Goal: Task Accomplishment & Management: Use online tool/utility

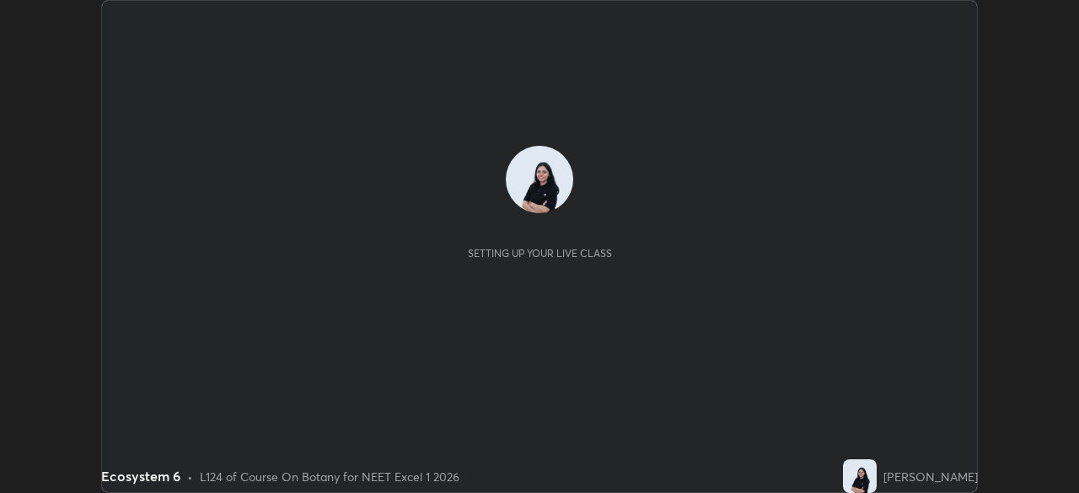
scroll to position [493, 1078]
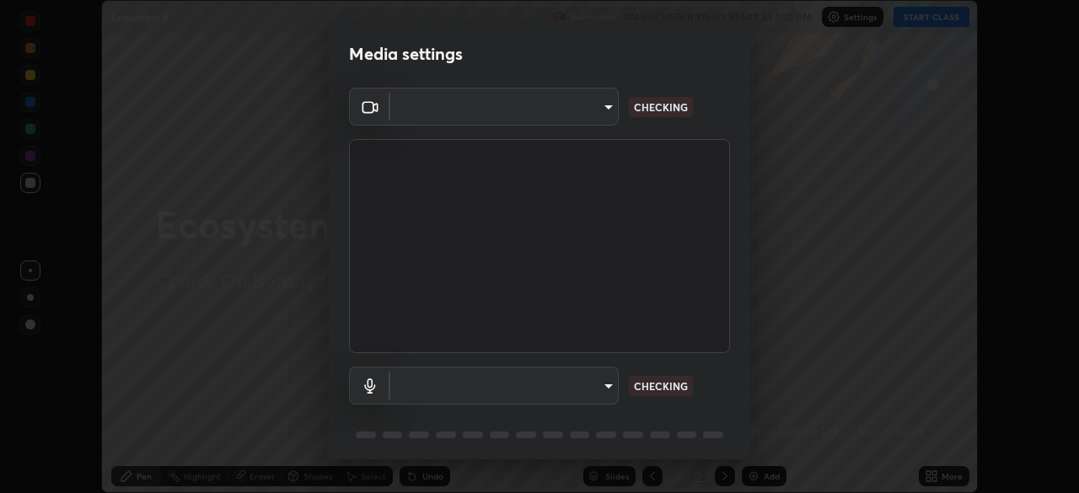
type input "7db3104c3122a209b332b64619111aa91615a24fb0de166504fa5909fce8eb30"
type input "communications"
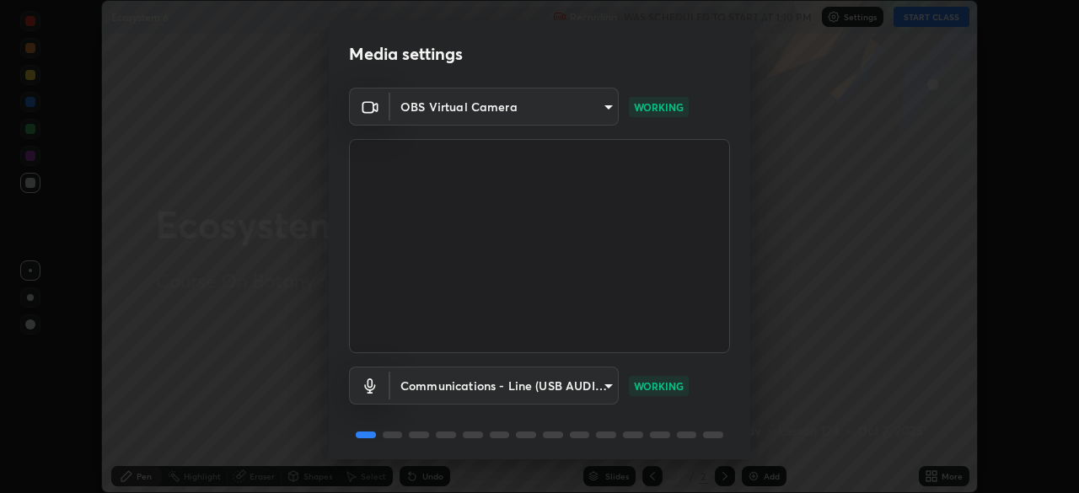
scroll to position [60, 0]
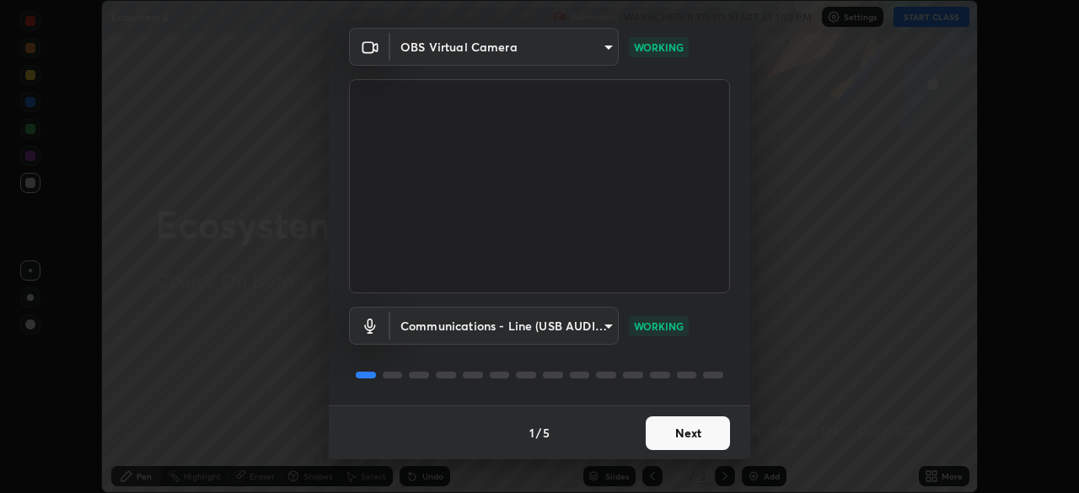
click at [705, 428] on button "Next" at bounding box center [688, 433] width 84 height 34
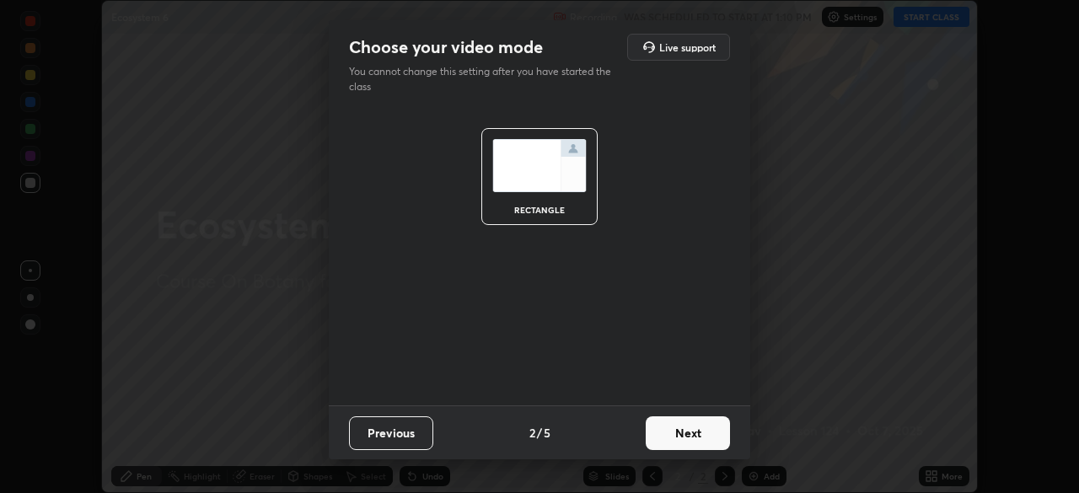
click at [708, 433] on button "Next" at bounding box center [688, 433] width 84 height 34
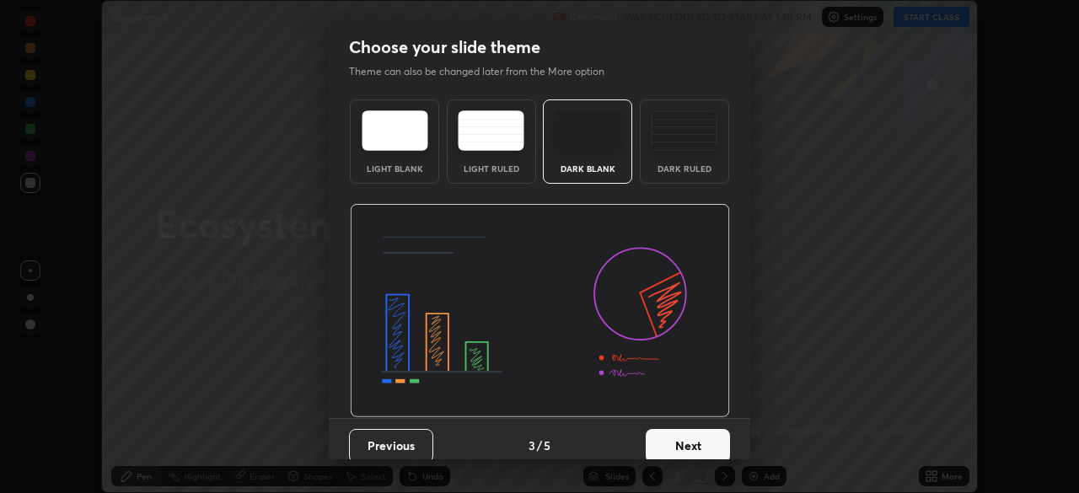
click at [708, 433] on button "Next" at bounding box center [688, 446] width 84 height 34
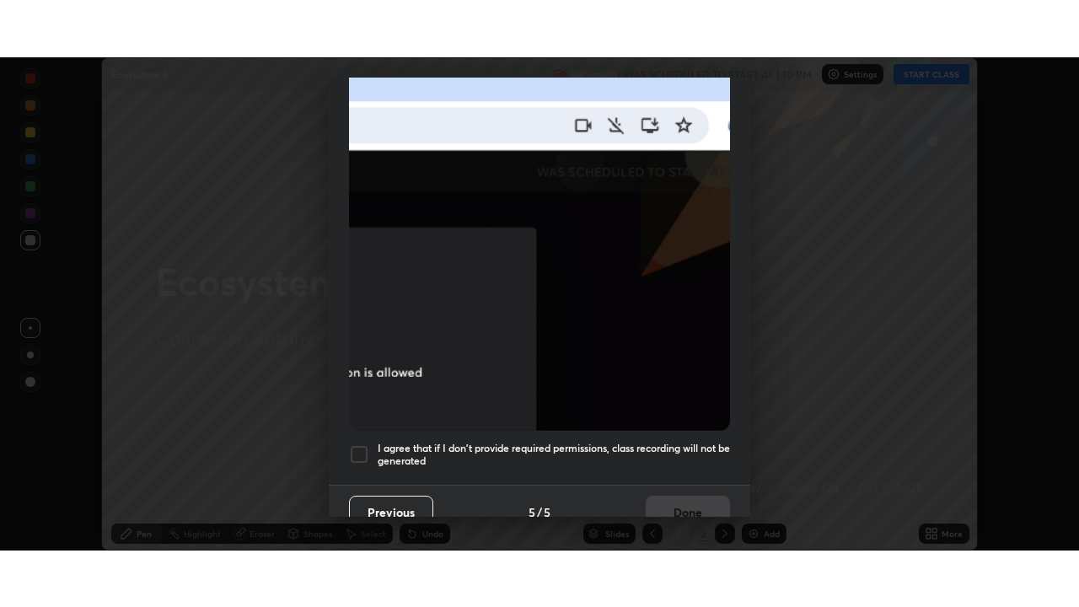
scroll to position [404, 0]
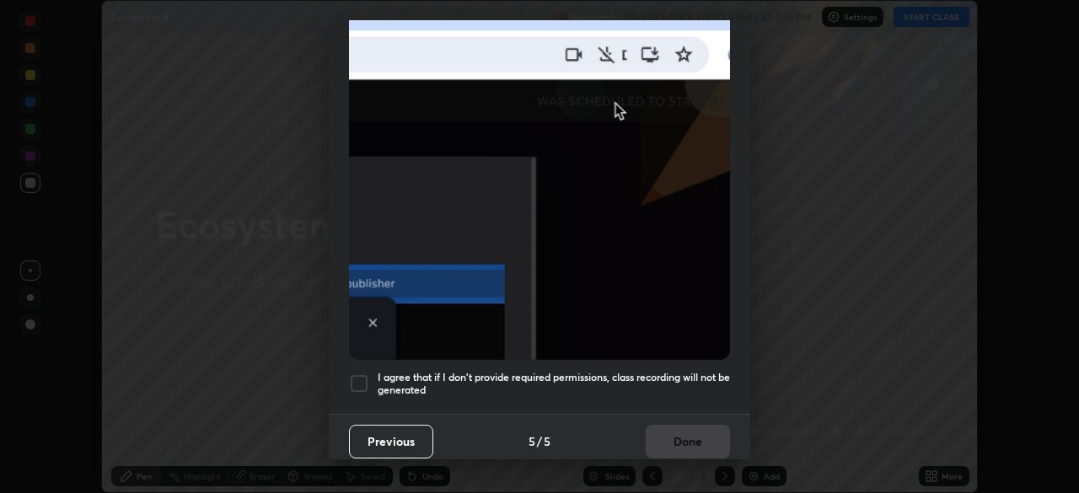
click at [360, 373] on div at bounding box center [359, 383] width 20 height 20
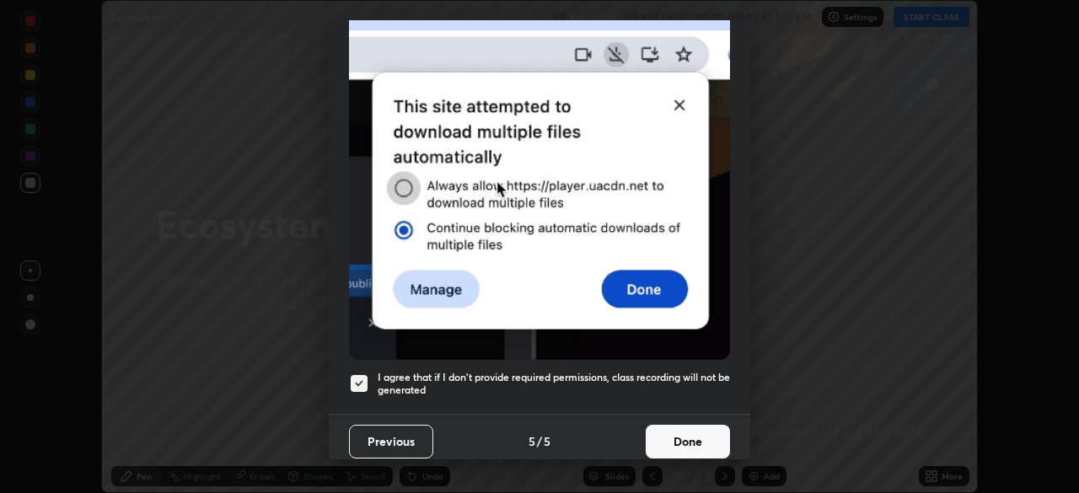
click at [711, 437] on button "Done" at bounding box center [688, 442] width 84 height 34
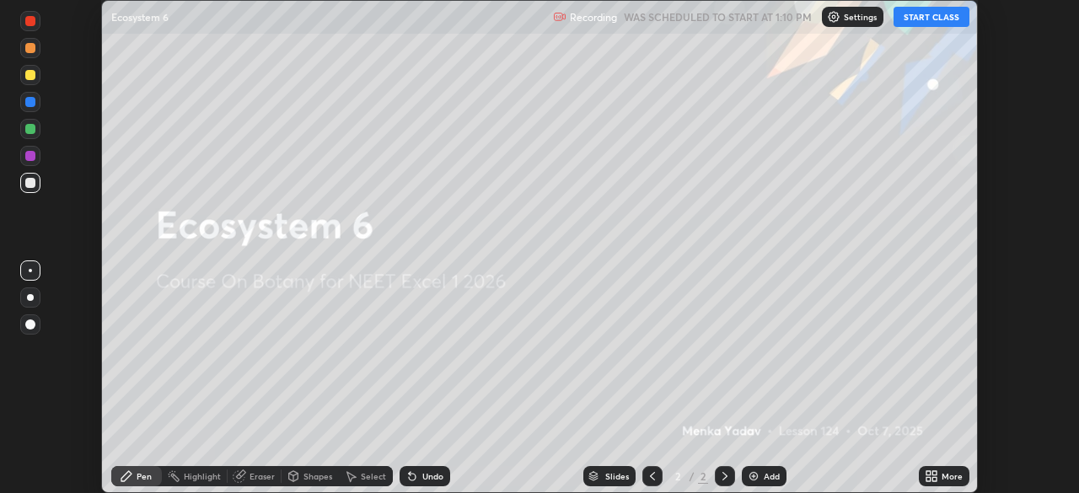
click at [950, 20] on button "START CLASS" at bounding box center [931, 17] width 76 height 20
click at [944, 474] on div "More" at bounding box center [951, 476] width 21 height 8
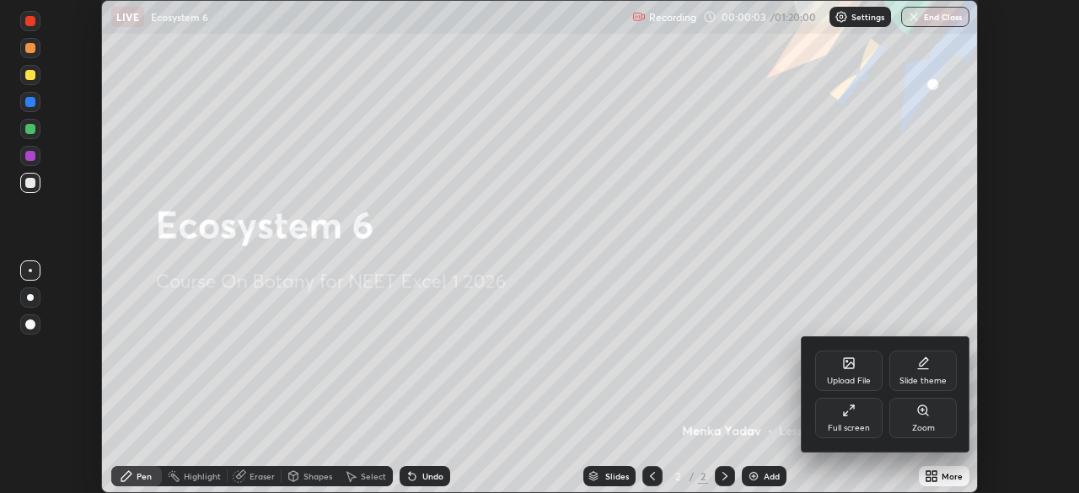
click at [860, 418] on div "Full screen" at bounding box center [848, 418] width 67 height 40
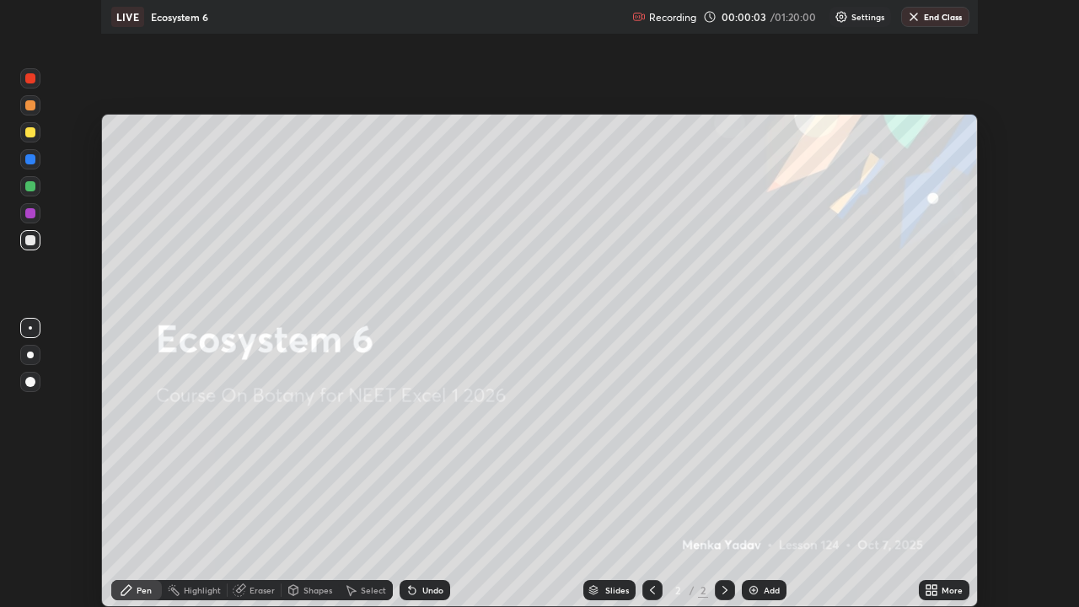
scroll to position [607, 1079]
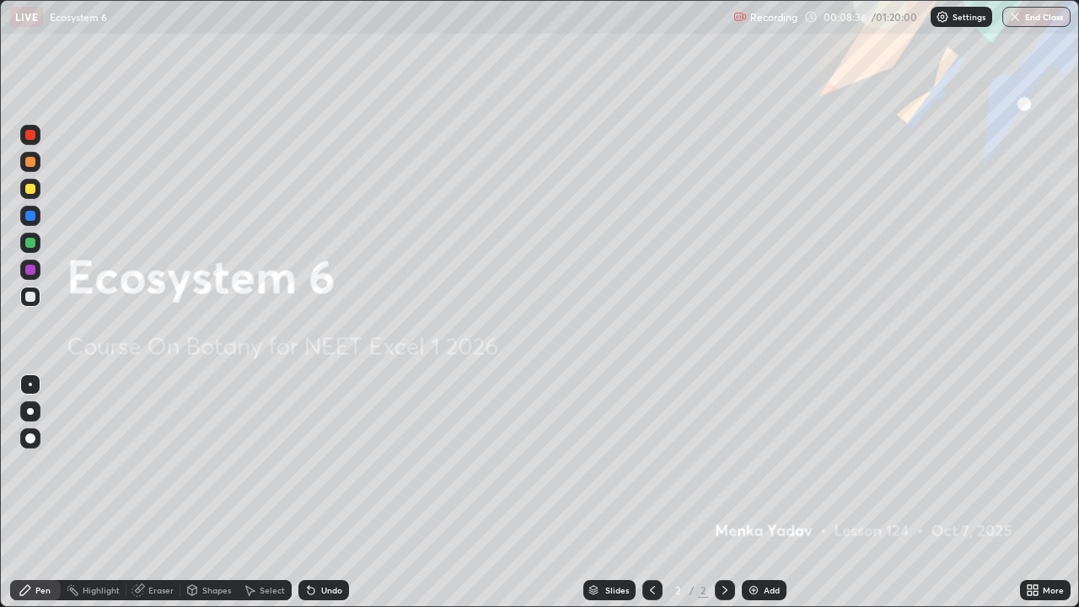
click at [764, 492] on div "Add" at bounding box center [772, 590] width 16 height 8
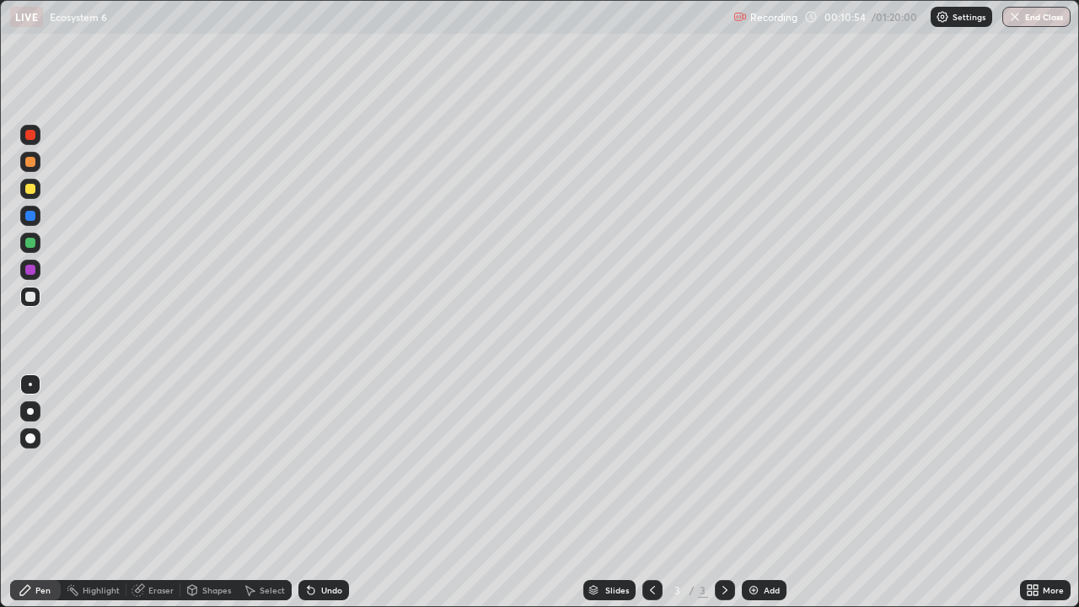
click at [28, 189] on div at bounding box center [30, 189] width 10 height 10
click at [37, 244] on div at bounding box center [30, 243] width 20 height 20
click at [32, 274] on div at bounding box center [30, 270] width 10 height 10
click at [314, 492] on icon at bounding box center [310, 589] width 13 height 13
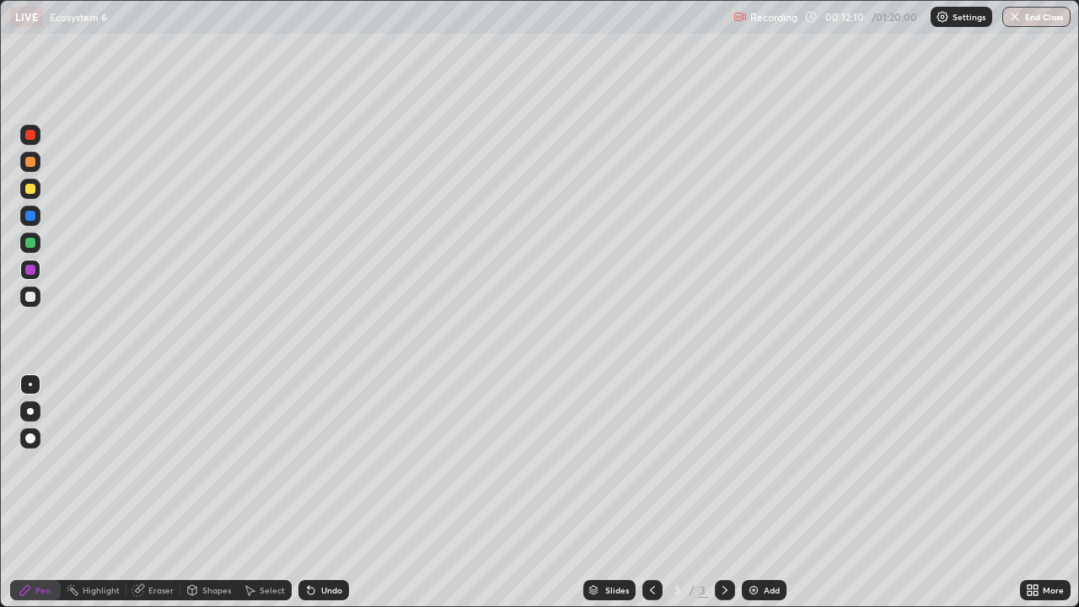
click at [23, 239] on div at bounding box center [30, 243] width 20 height 20
click at [31, 216] on div at bounding box center [30, 216] width 10 height 10
click at [33, 268] on div at bounding box center [30, 270] width 10 height 10
click at [323, 492] on div "Undo" at bounding box center [323, 590] width 51 height 20
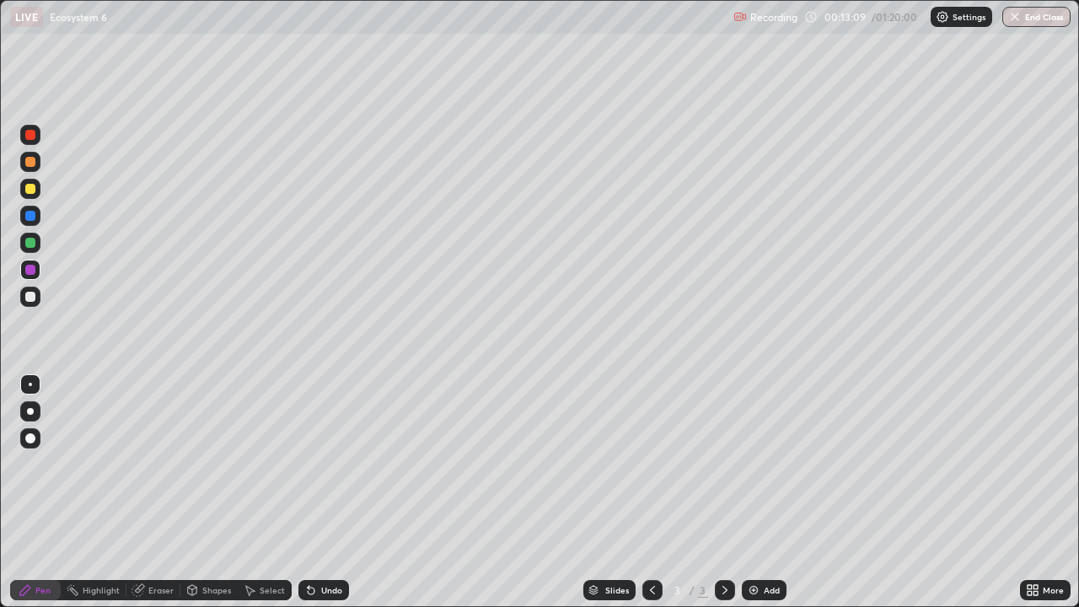
click at [320, 492] on div "Undo" at bounding box center [323, 590] width 51 height 20
click at [323, 492] on div "Undo" at bounding box center [331, 590] width 21 height 8
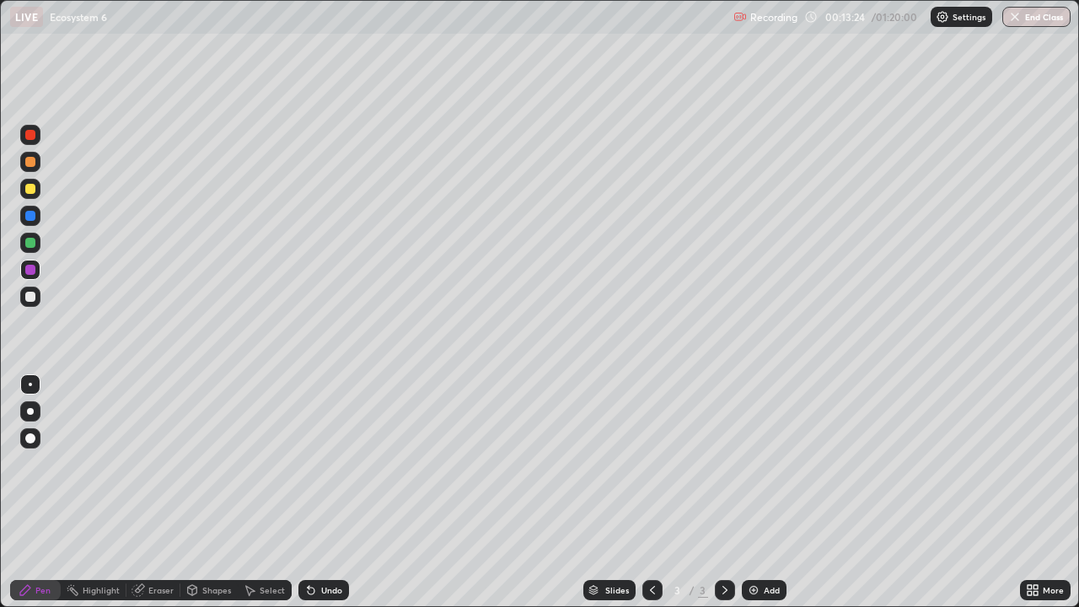
click at [28, 211] on div at bounding box center [30, 216] width 10 height 10
click at [27, 263] on div at bounding box center [30, 270] width 20 height 20
click at [13, 471] on div "Erase all" at bounding box center [30, 303] width 40 height 539
click at [764, 492] on div "Add" at bounding box center [772, 590] width 16 height 8
click at [21, 189] on div at bounding box center [30, 189] width 20 height 20
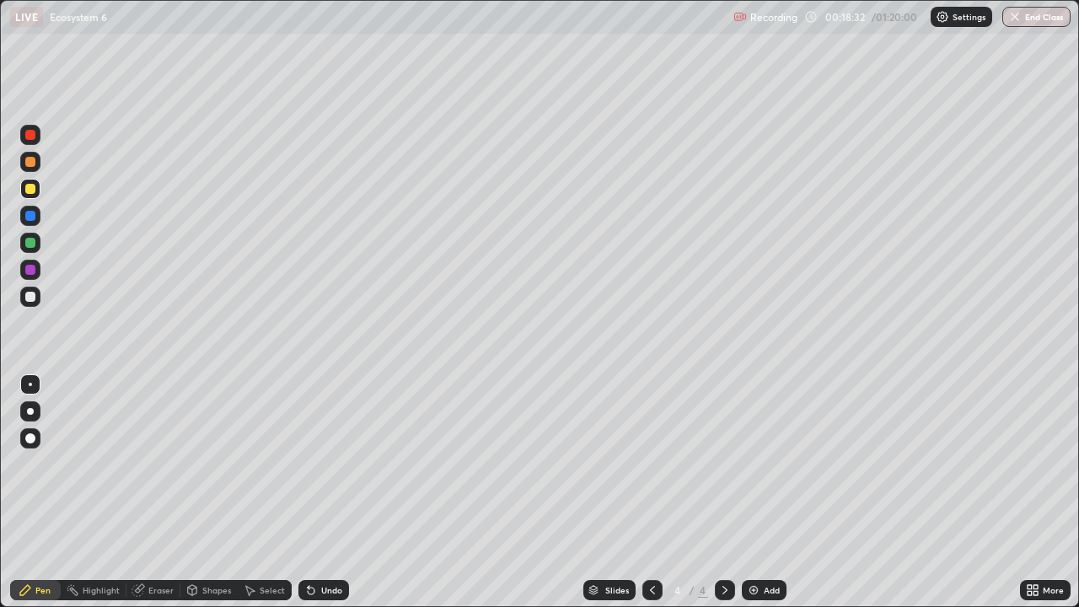
click at [30, 268] on div at bounding box center [30, 270] width 10 height 10
click at [30, 246] on div at bounding box center [30, 243] width 10 height 10
click at [29, 271] on div at bounding box center [30, 270] width 10 height 10
click at [29, 244] on div at bounding box center [30, 243] width 10 height 10
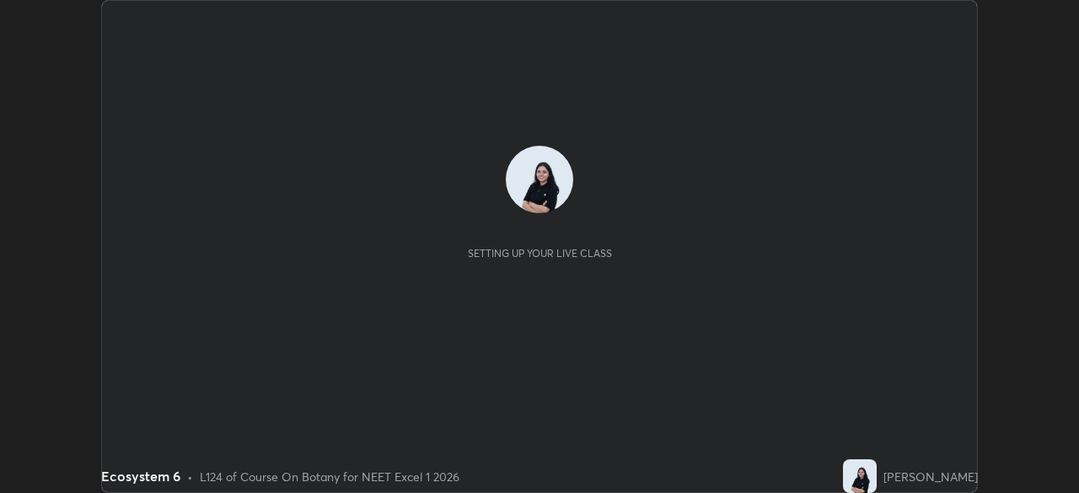
scroll to position [493, 1079]
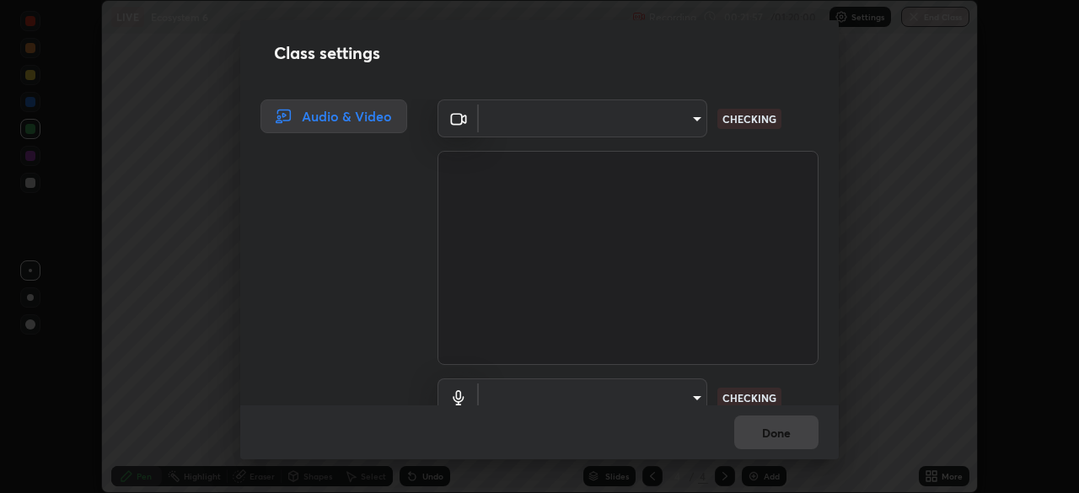
type input "7db3104c3122a209b332b64619111aa91615a24fb0de166504fa5909fce8eb30"
type input "communications"
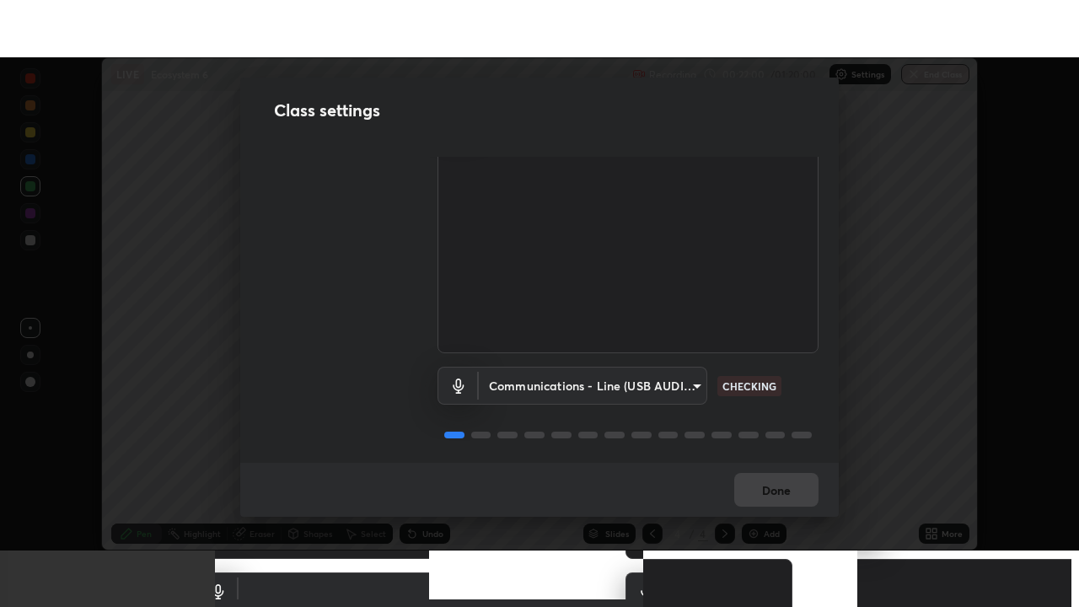
scroll to position [77, 0]
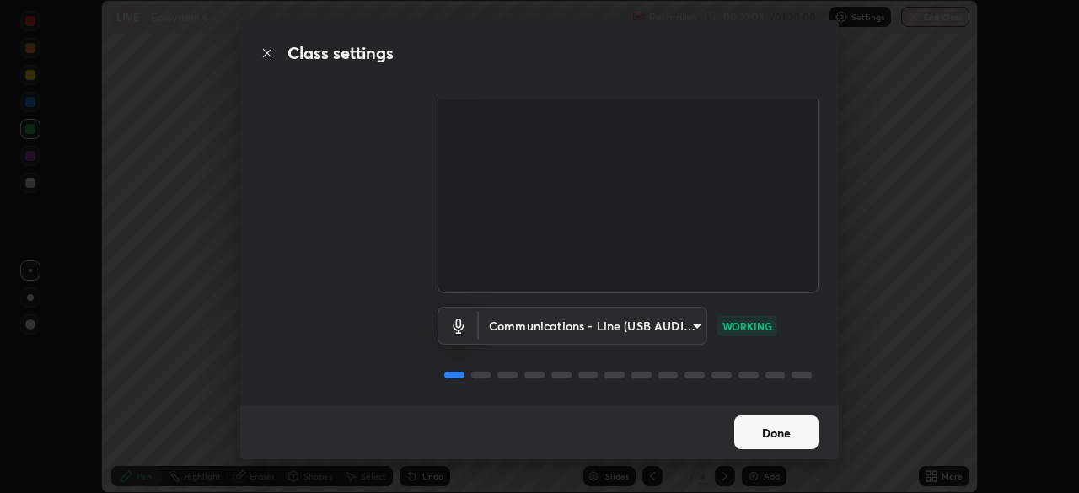
click at [795, 437] on button "Done" at bounding box center [776, 432] width 84 height 34
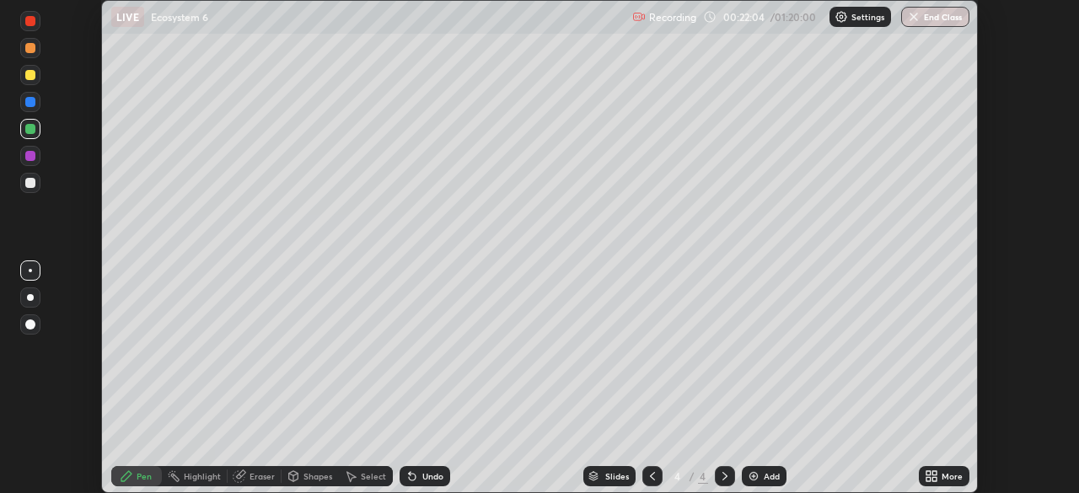
click at [941, 472] on div "More" at bounding box center [951, 476] width 21 height 8
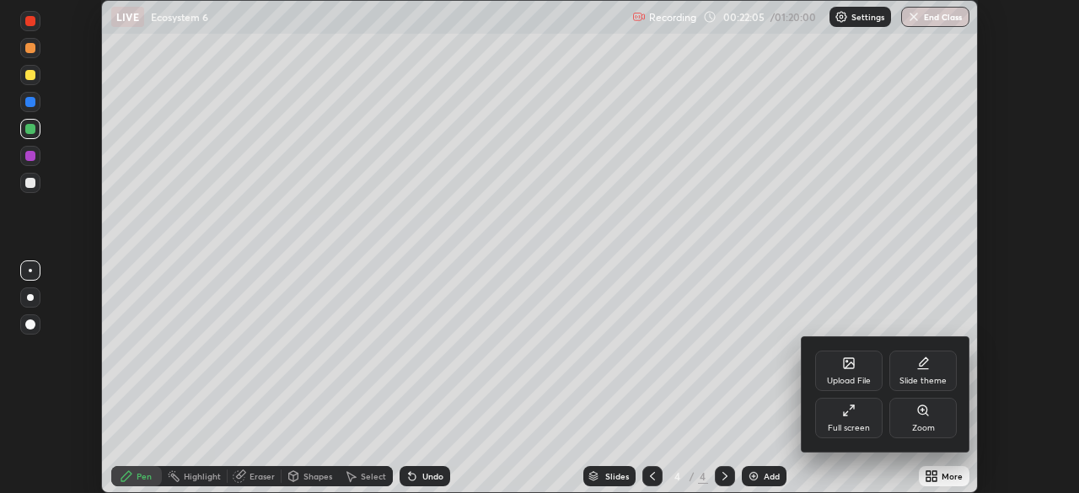
click at [855, 410] on icon at bounding box center [848, 410] width 13 height 13
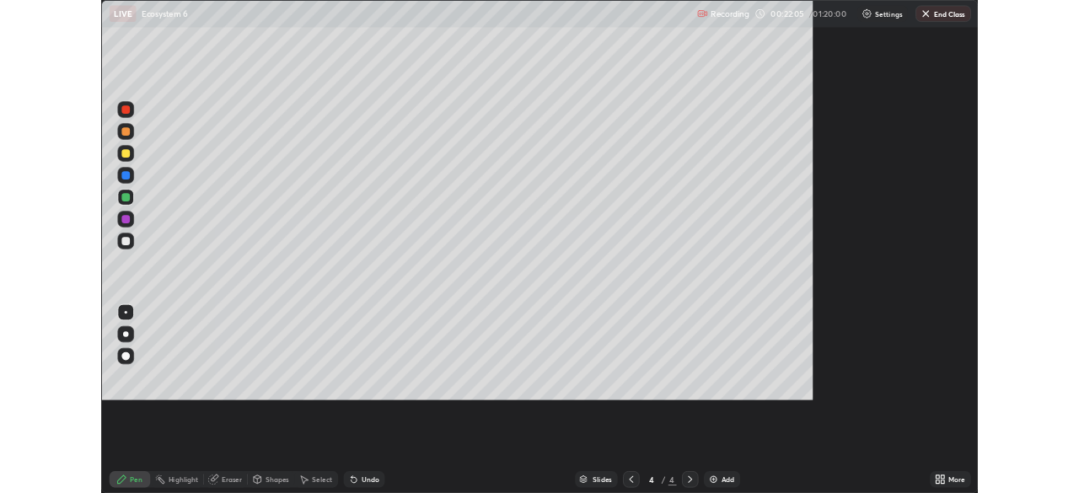
scroll to position [607, 1079]
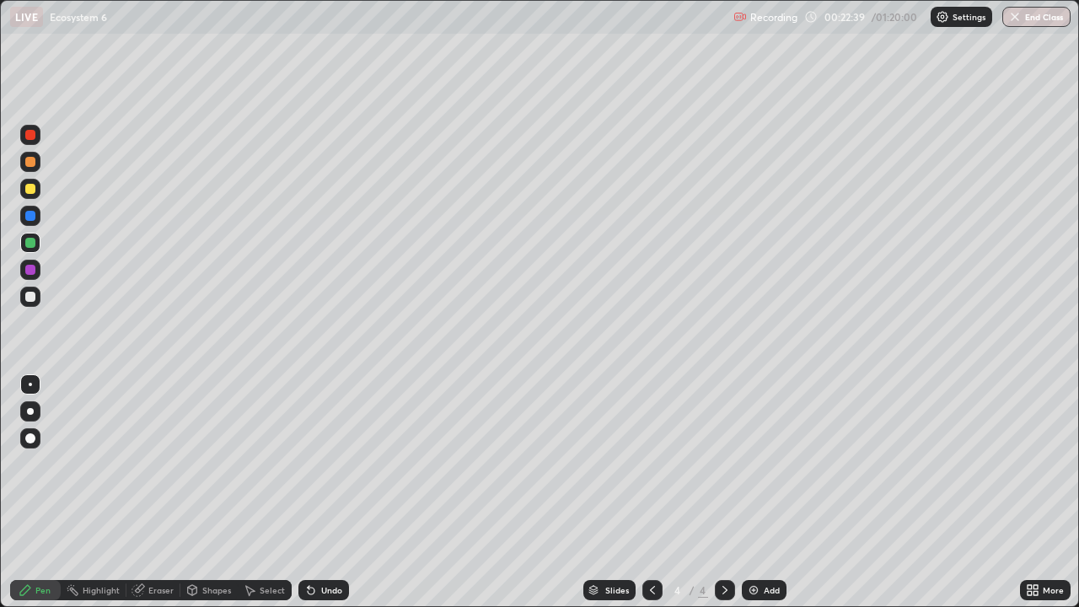
click at [29, 206] on div at bounding box center [30, 216] width 20 height 20
click at [34, 153] on div at bounding box center [30, 162] width 20 height 20
click at [313, 492] on icon at bounding box center [310, 589] width 13 height 13
click at [316, 492] on div "Undo" at bounding box center [323, 590] width 51 height 20
click at [313, 492] on div "Undo" at bounding box center [323, 590] width 51 height 20
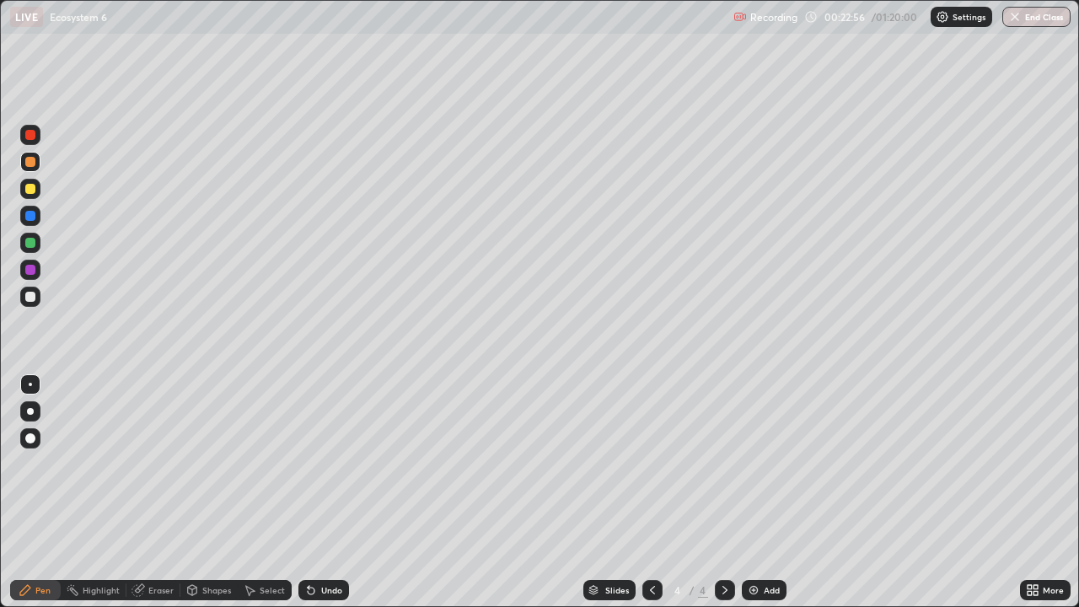
click at [308, 492] on icon at bounding box center [309, 587] width 2 height 2
click at [321, 492] on div "Undo" at bounding box center [331, 590] width 21 height 8
click at [314, 492] on icon at bounding box center [310, 589] width 13 height 13
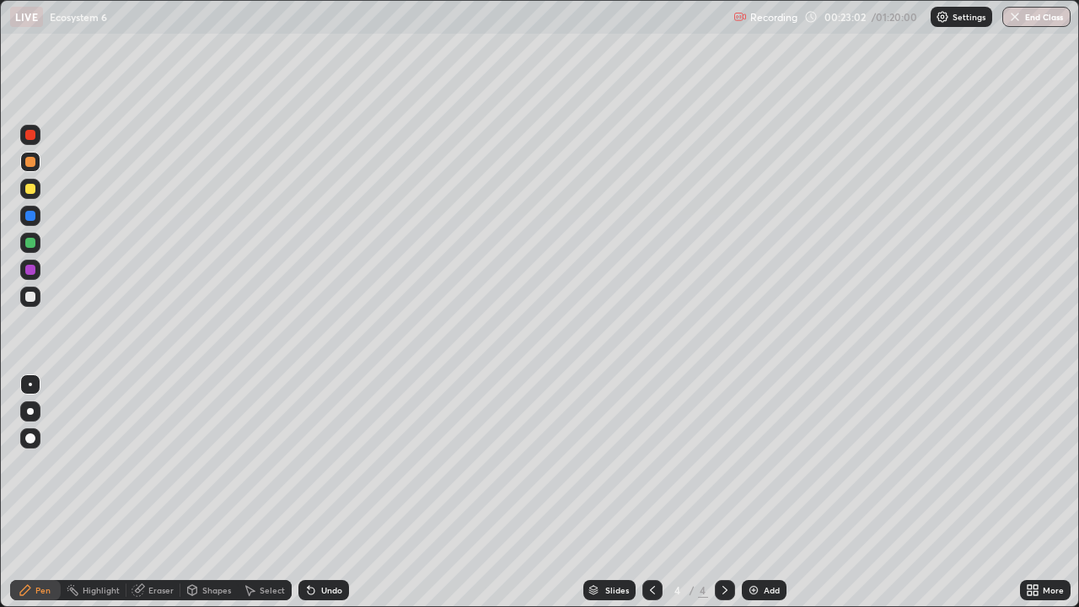
click at [314, 492] on icon at bounding box center [310, 589] width 13 height 13
click at [308, 492] on icon at bounding box center [309, 587] width 2 height 2
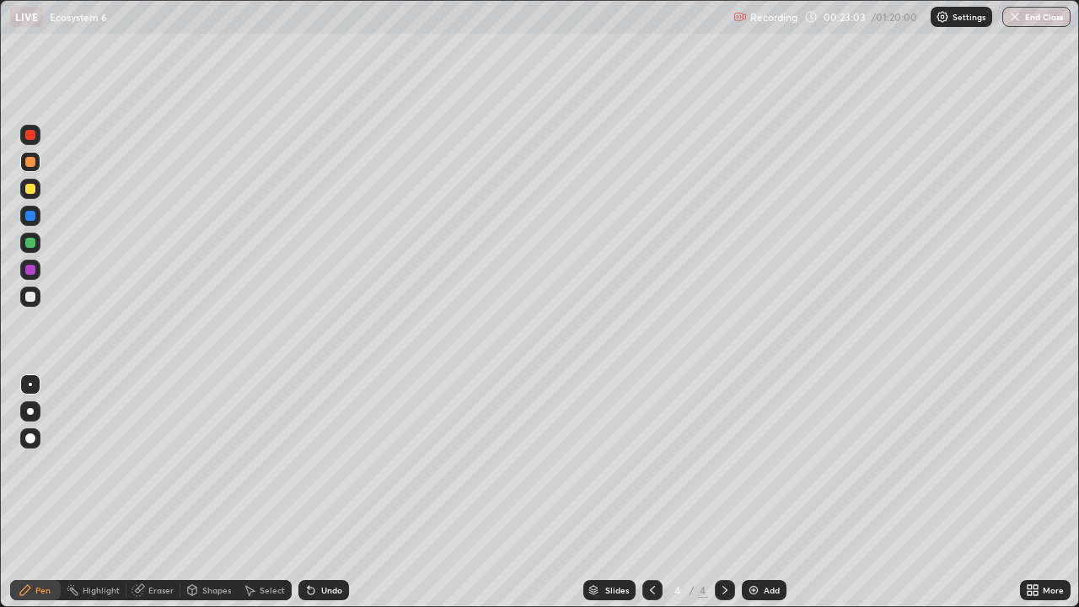
click at [308, 492] on icon at bounding box center [309, 587] width 2 height 2
click at [314, 492] on div "Undo" at bounding box center [323, 590] width 51 height 20
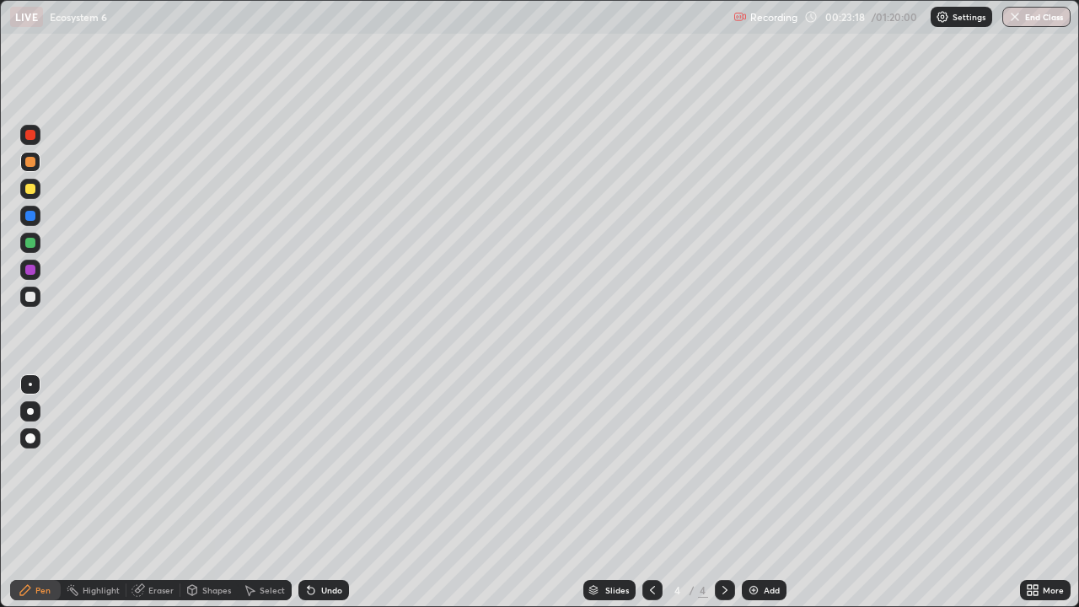
click at [321, 492] on div "Undo" at bounding box center [323, 590] width 51 height 20
click at [317, 492] on div "Undo" at bounding box center [323, 590] width 51 height 20
click at [315, 492] on div "Undo" at bounding box center [323, 590] width 51 height 20
click at [326, 492] on div "Undo" at bounding box center [331, 590] width 21 height 8
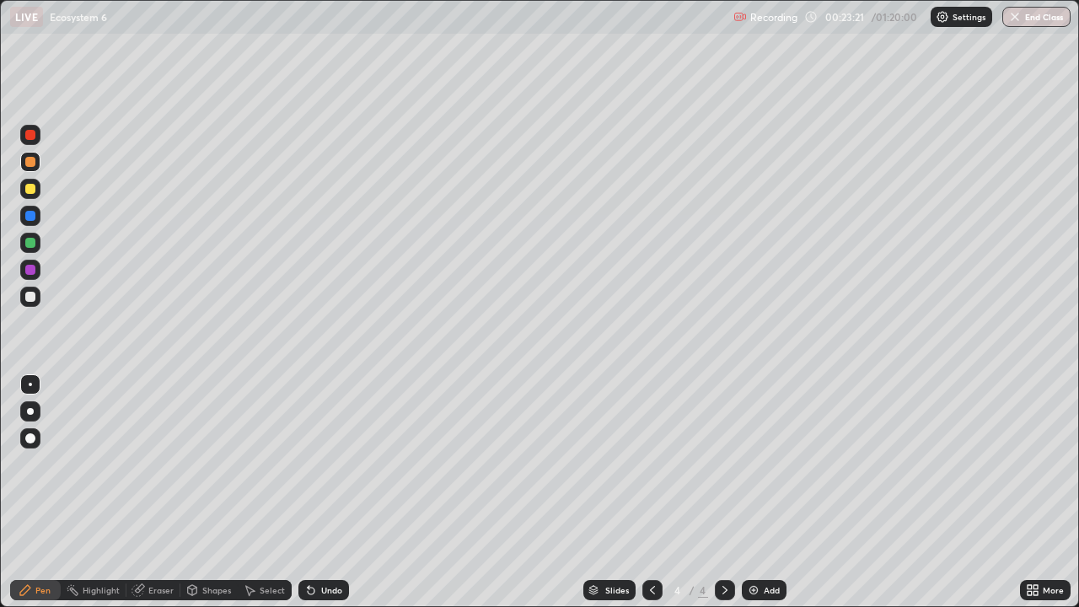
click at [325, 492] on div "Undo" at bounding box center [331, 590] width 21 height 8
click at [321, 492] on div "Undo" at bounding box center [331, 590] width 21 height 8
click at [764, 492] on div "Add" at bounding box center [772, 590] width 16 height 8
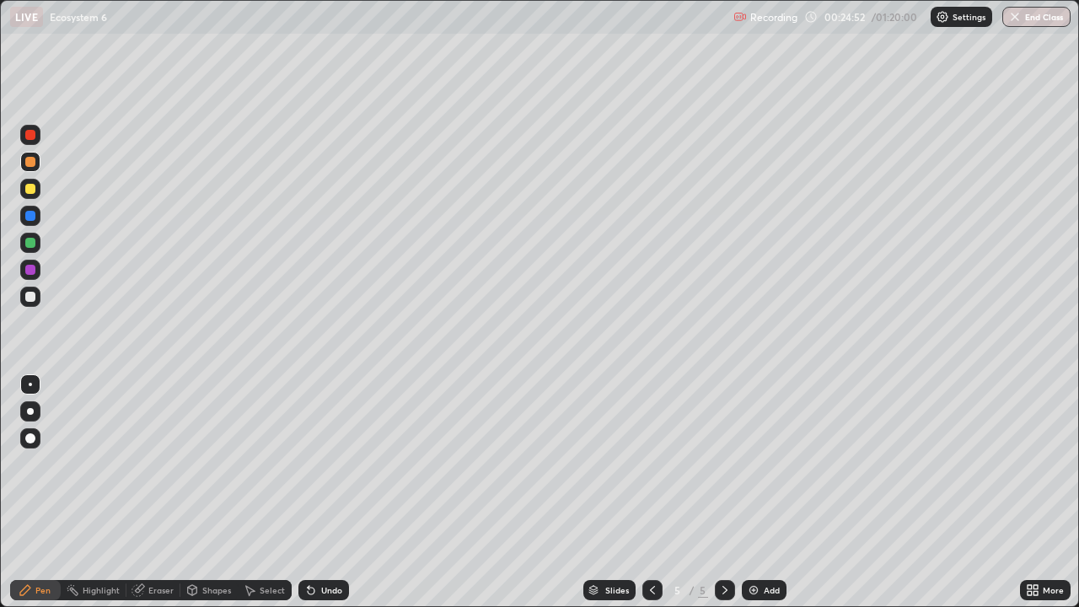
click at [28, 198] on div at bounding box center [30, 189] width 20 height 20
click at [26, 263] on div at bounding box center [30, 270] width 20 height 20
click at [35, 235] on div at bounding box center [30, 243] width 20 height 20
click at [35, 211] on div at bounding box center [30, 216] width 20 height 20
click at [33, 246] on div at bounding box center [30, 243] width 10 height 10
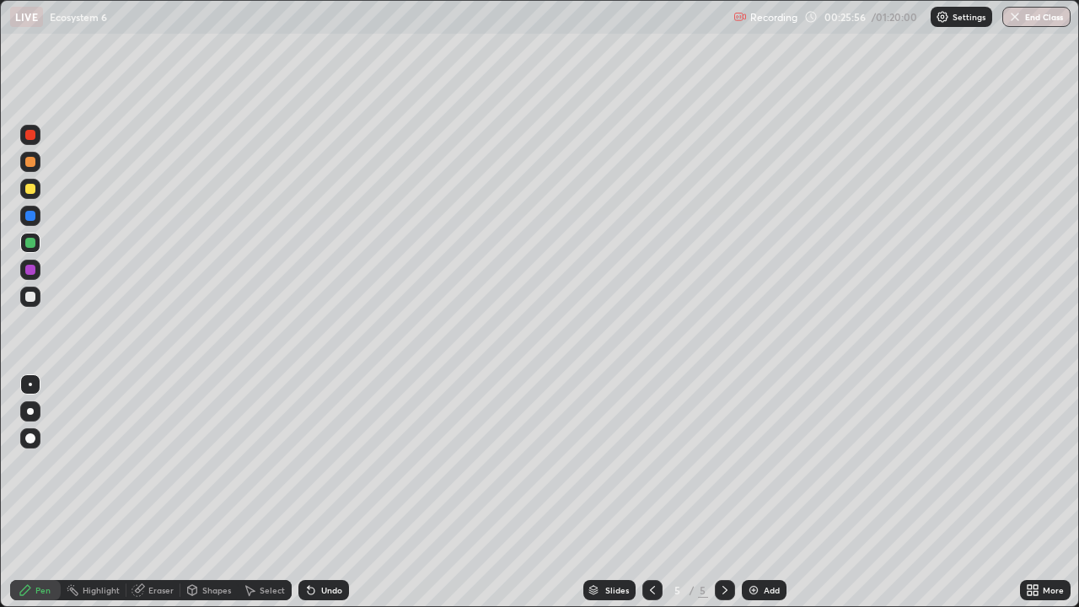
click at [30, 214] on div at bounding box center [30, 216] width 10 height 10
click at [28, 492] on div "Pen" at bounding box center [35, 590] width 51 height 20
click at [26, 492] on div "Pen" at bounding box center [35, 590] width 51 height 20
click at [30, 163] on div at bounding box center [30, 162] width 10 height 10
click at [758, 492] on img at bounding box center [753, 589] width 13 height 13
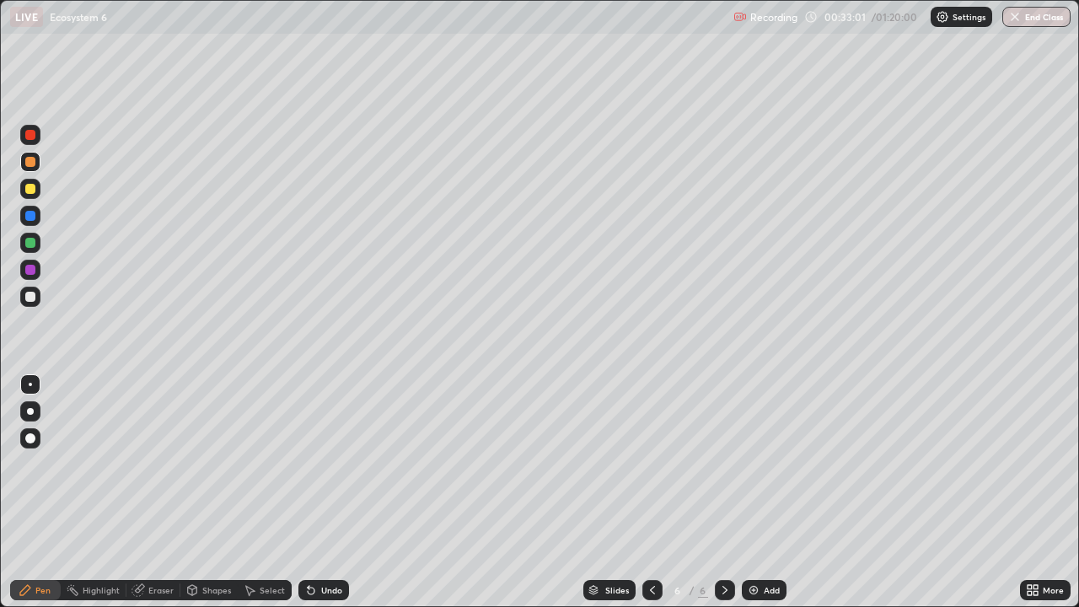
click at [29, 249] on div at bounding box center [30, 243] width 20 height 20
click at [325, 492] on div "Undo" at bounding box center [323, 590] width 51 height 20
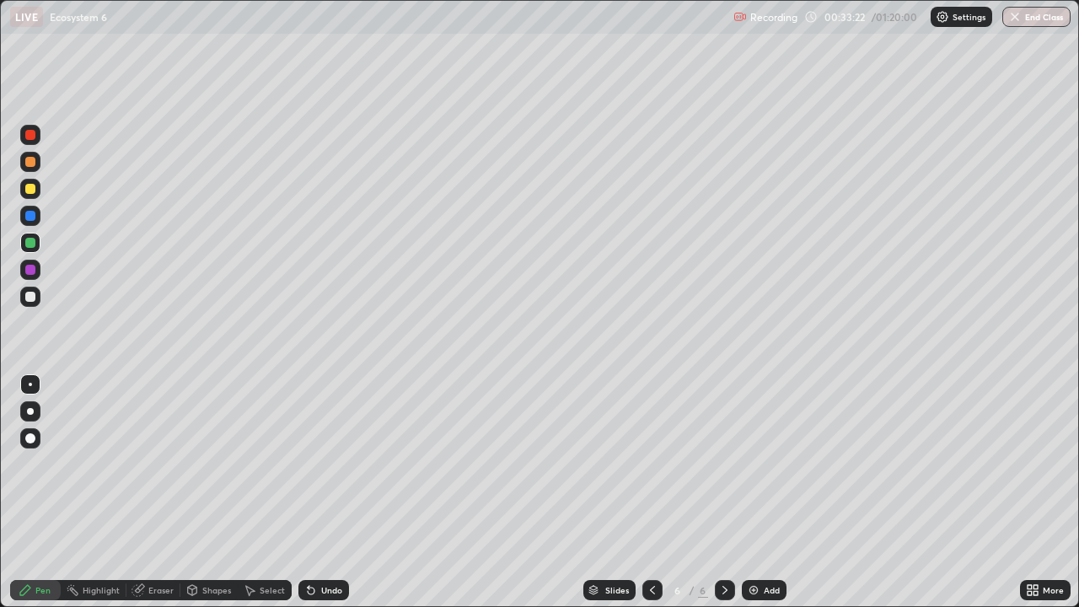
click at [34, 223] on div at bounding box center [30, 216] width 20 height 20
click at [30, 271] on div at bounding box center [30, 270] width 10 height 10
click at [30, 241] on div at bounding box center [30, 243] width 10 height 10
click at [29, 271] on div at bounding box center [30, 270] width 10 height 10
click at [33, 244] on div at bounding box center [30, 243] width 10 height 10
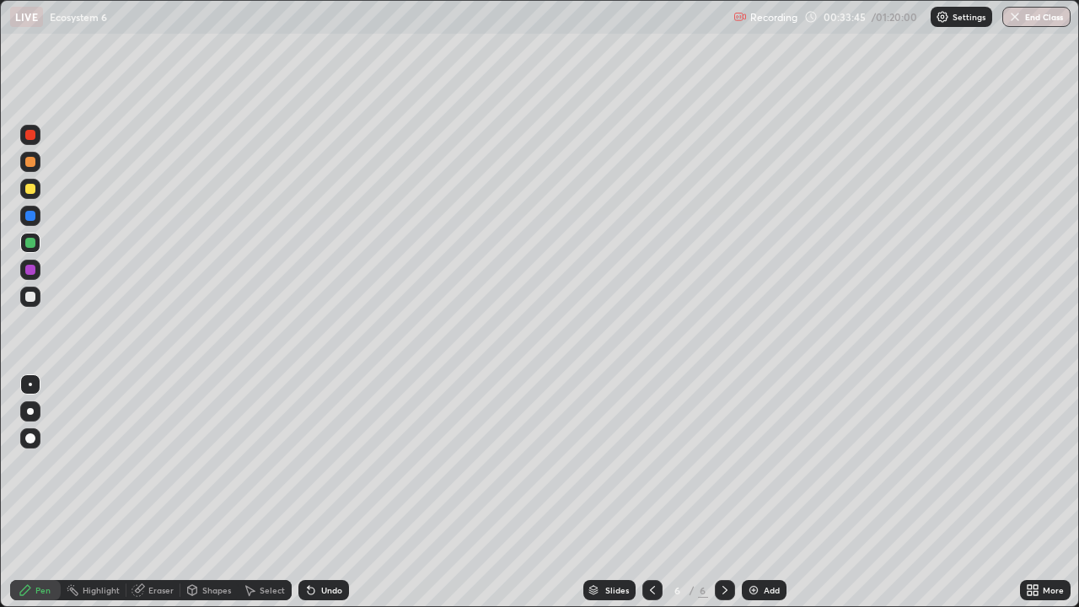
click at [29, 209] on div at bounding box center [30, 216] width 20 height 20
click at [22, 271] on div at bounding box center [30, 270] width 20 height 20
click at [34, 271] on div at bounding box center [30, 270] width 10 height 10
click at [22, 240] on div at bounding box center [30, 243] width 20 height 20
click at [28, 216] on div at bounding box center [30, 216] width 10 height 10
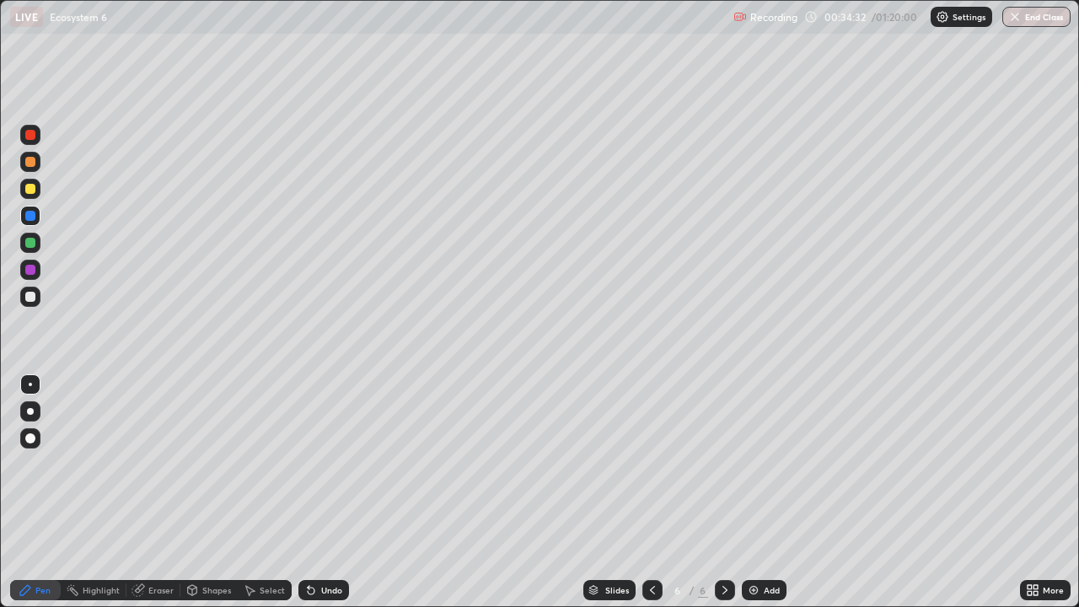
click at [26, 273] on div at bounding box center [30, 270] width 10 height 10
click at [29, 243] on div at bounding box center [30, 243] width 10 height 10
click at [35, 220] on div at bounding box center [30, 216] width 20 height 20
click at [753, 492] on img at bounding box center [753, 589] width 13 height 13
click at [37, 161] on div at bounding box center [30, 162] width 20 height 20
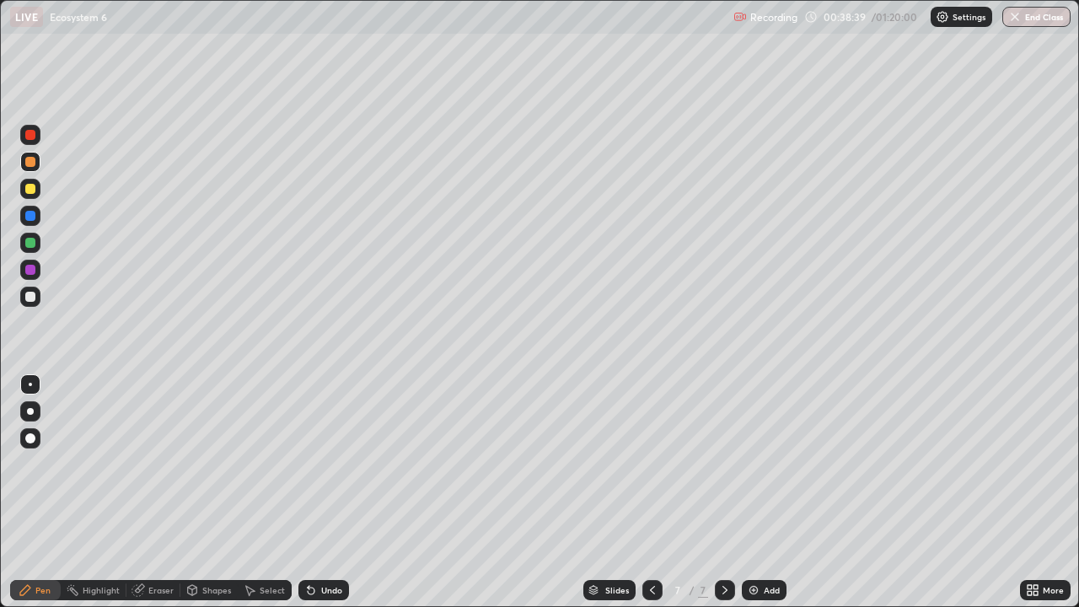
click at [21, 248] on div at bounding box center [30, 243] width 20 height 20
click at [29, 216] on div at bounding box center [30, 216] width 10 height 10
click at [35, 271] on div at bounding box center [30, 270] width 10 height 10
click at [29, 212] on div at bounding box center [30, 216] width 10 height 10
click at [33, 247] on div at bounding box center [30, 243] width 10 height 10
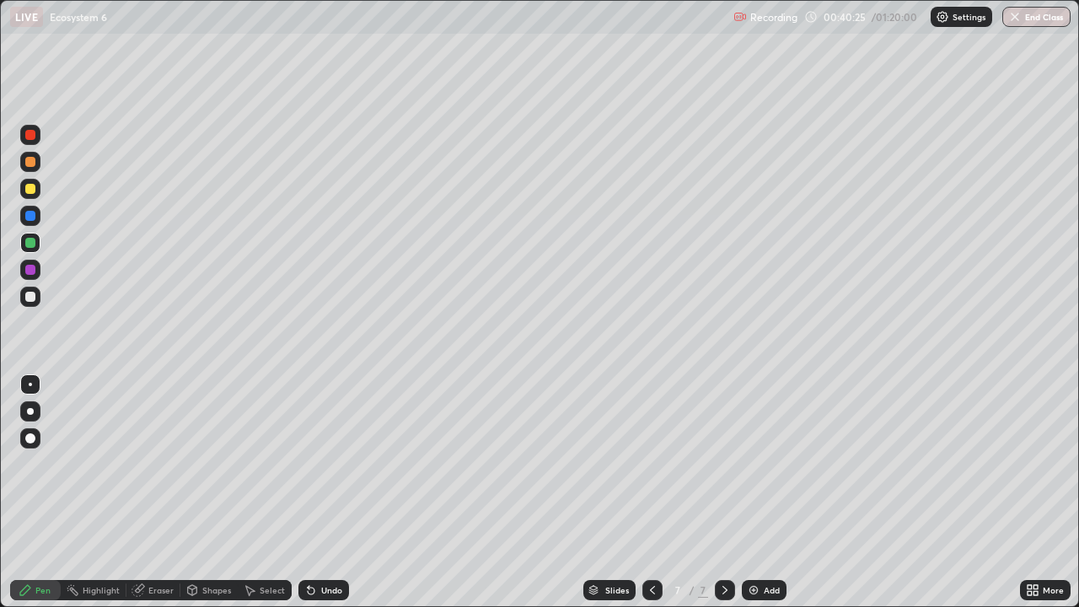
click at [31, 216] on div at bounding box center [30, 216] width 10 height 10
click at [762, 492] on div "Add" at bounding box center [764, 590] width 45 height 20
click at [30, 190] on div at bounding box center [30, 189] width 10 height 10
click at [29, 242] on div at bounding box center [30, 243] width 10 height 10
click at [29, 208] on div at bounding box center [30, 216] width 20 height 20
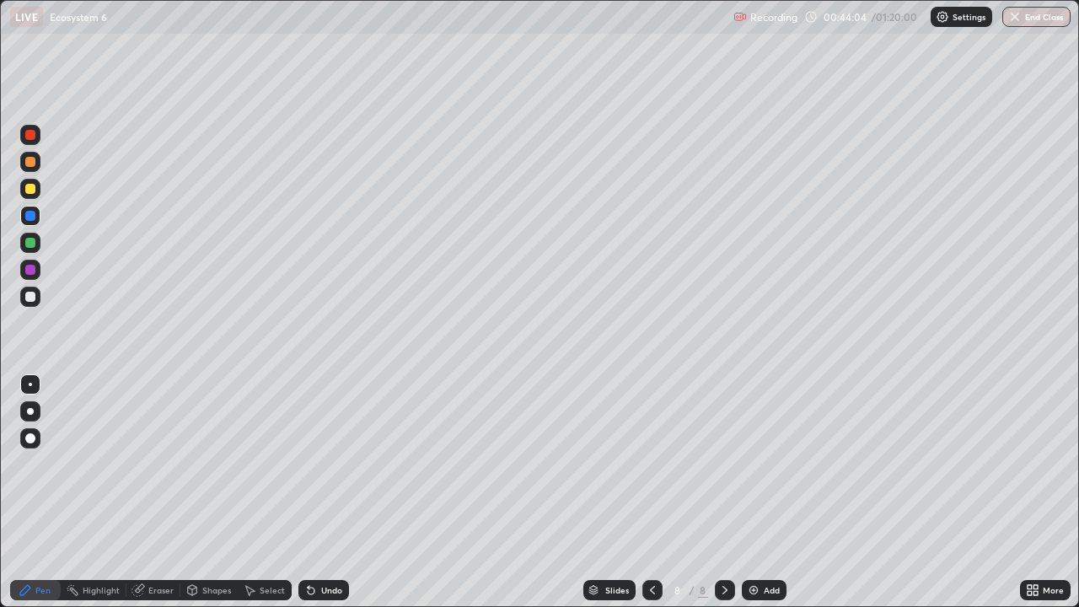
click at [31, 189] on div at bounding box center [30, 189] width 10 height 10
click at [29, 219] on div at bounding box center [30, 216] width 10 height 10
click at [29, 246] on div at bounding box center [30, 243] width 10 height 10
click at [30, 268] on div at bounding box center [30, 270] width 10 height 10
click at [24, 217] on div at bounding box center [30, 216] width 20 height 20
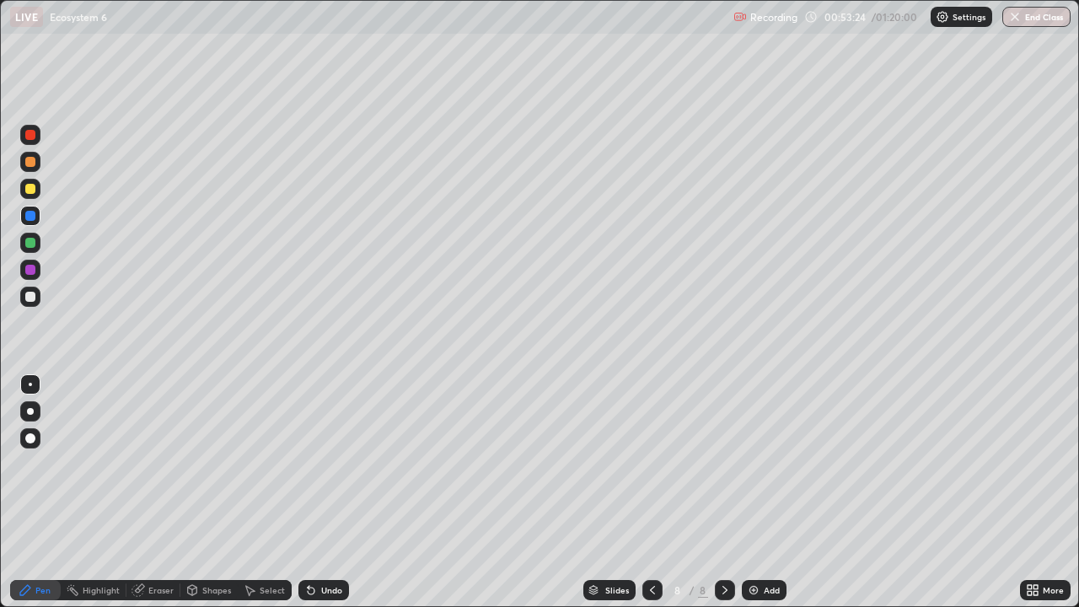
click at [753, 492] on div "Add" at bounding box center [764, 590] width 45 height 20
click at [33, 163] on div at bounding box center [30, 162] width 10 height 10
click at [29, 247] on div at bounding box center [30, 243] width 10 height 10
click at [24, 271] on div at bounding box center [30, 270] width 20 height 20
click at [26, 213] on div at bounding box center [30, 216] width 10 height 10
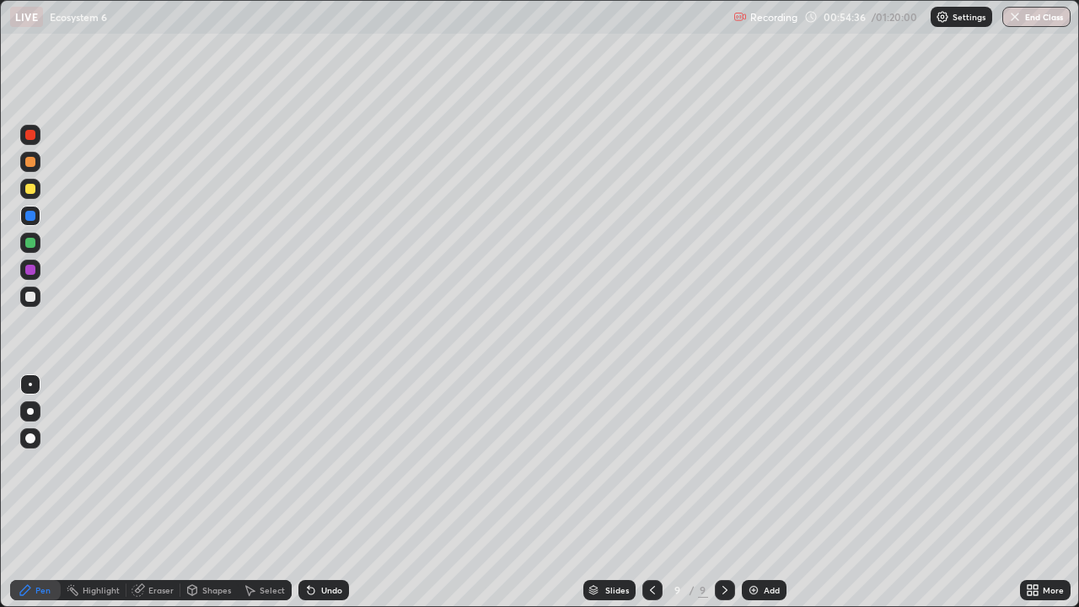
click at [32, 273] on div at bounding box center [30, 270] width 10 height 10
click at [324, 492] on div "Undo" at bounding box center [331, 590] width 21 height 8
click at [759, 492] on div "Add" at bounding box center [764, 590] width 45 height 20
click at [29, 191] on div at bounding box center [30, 189] width 10 height 10
click at [326, 492] on div "Undo" at bounding box center [323, 590] width 51 height 20
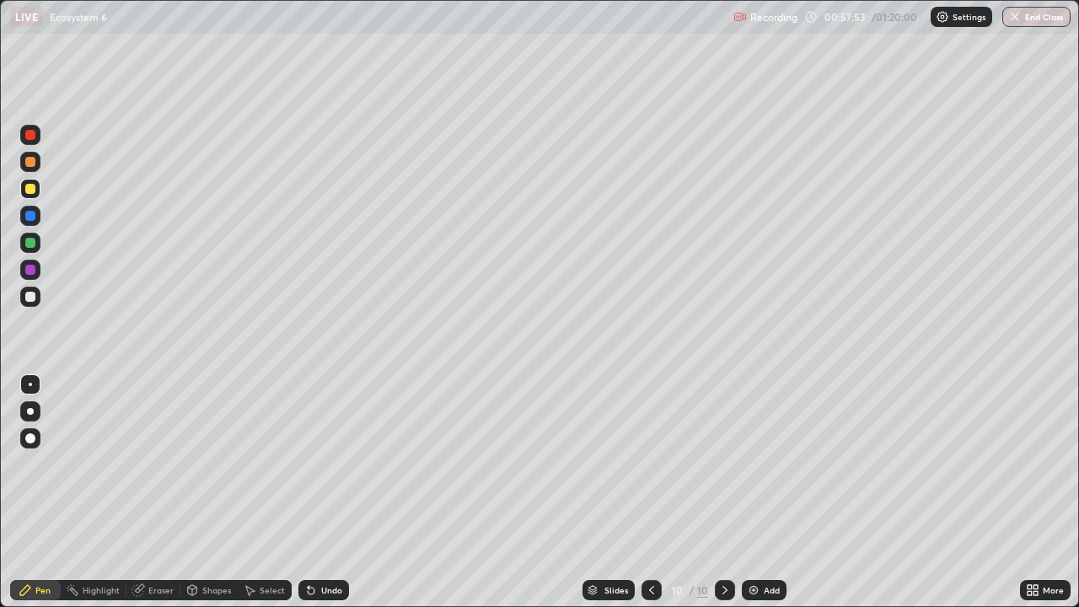
click at [27, 244] on div at bounding box center [30, 243] width 10 height 10
click at [29, 277] on div at bounding box center [30, 270] width 20 height 20
click at [29, 246] on div at bounding box center [30, 243] width 10 height 10
click at [752, 492] on img at bounding box center [753, 589] width 13 height 13
click at [28, 166] on div at bounding box center [30, 162] width 10 height 10
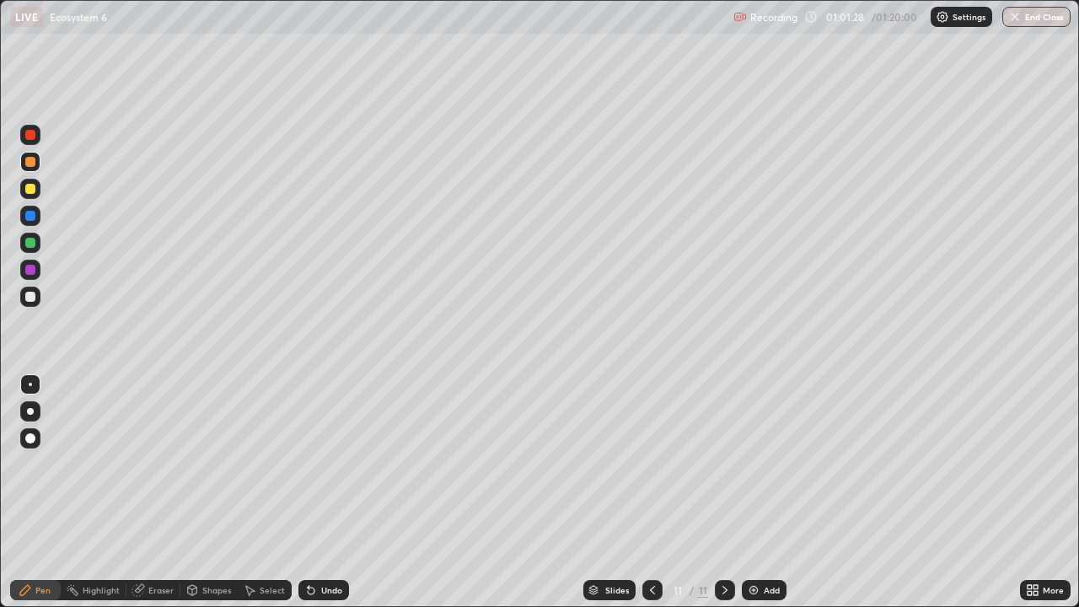
click at [40, 235] on div at bounding box center [30, 242] width 20 height 27
click at [203, 492] on div "Shapes" at bounding box center [216, 590] width 29 height 8
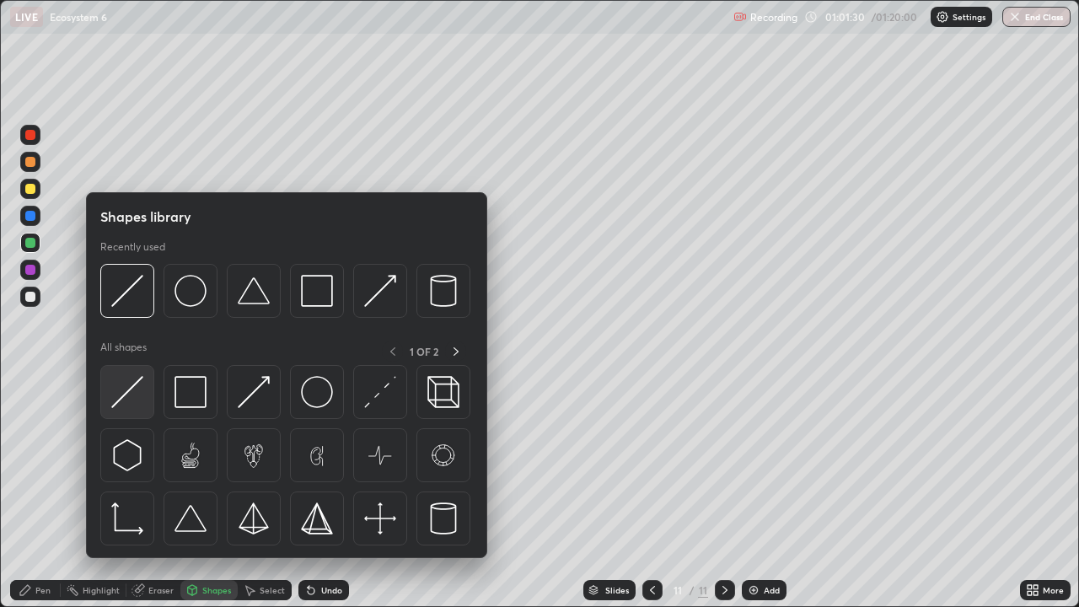
click at [141, 385] on img at bounding box center [127, 392] width 32 height 32
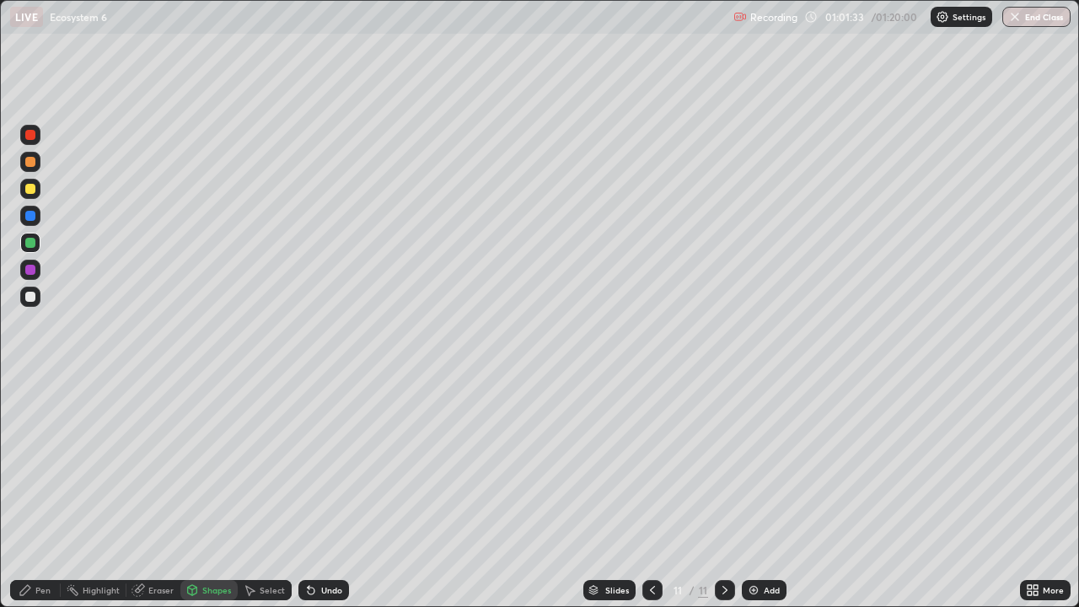
click at [46, 492] on div "Pen" at bounding box center [42, 590] width 15 height 8
click at [29, 271] on div at bounding box center [30, 270] width 10 height 10
click at [34, 214] on div at bounding box center [30, 216] width 10 height 10
click at [34, 289] on div at bounding box center [30, 297] width 20 height 20
click at [331, 492] on div "Undo" at bounding box center [323, 590] width 51 height 20
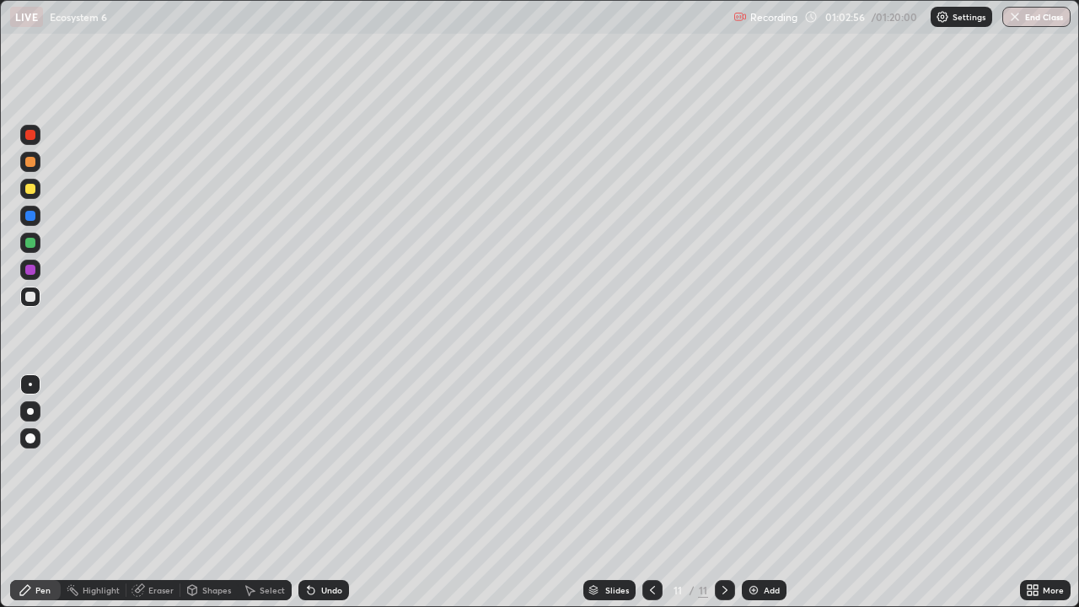
click at [331, 492] on div "Undo" at bounding box center [323, 590] width 51 height 20
click at [325, 492] on div "Undo" at bounding box center [331, 590] width 21 height 8
click at [321, 492] on div "Undo" at bounding box center [331, 590] width 21 height 8
click at [765, 492] on div "Add" at bounding box center [772, 590] width 16 height 8
click at [29, 190] on div at bounding box center [30, 189] width 10 height 10
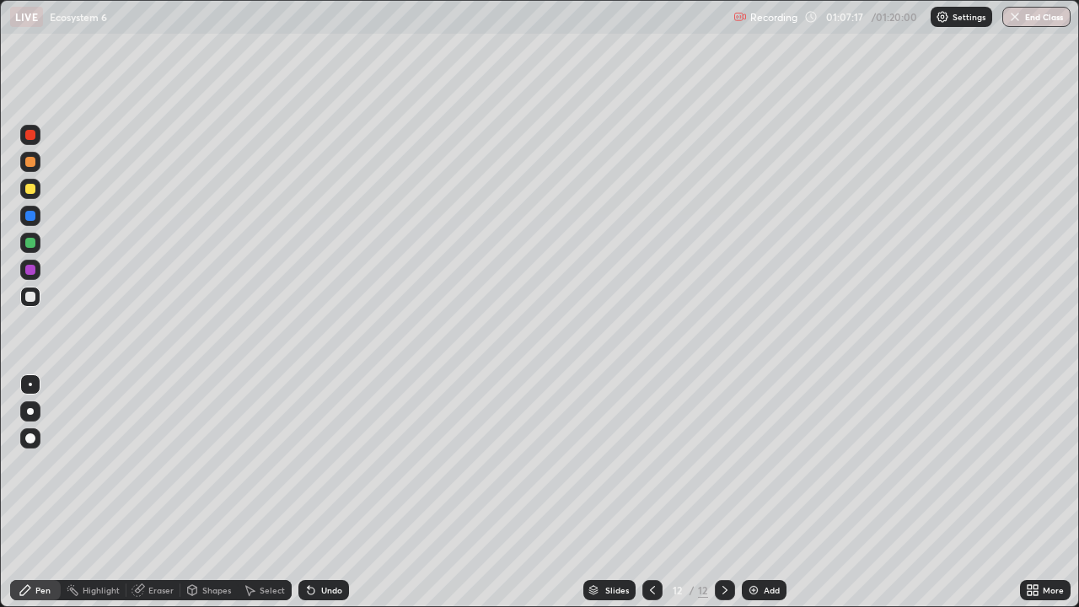
click at [29, 190] on div at bounding box center [30, 189] width 10 height 10
click at [22, 221] on div at bounding box center [30, 216] width 20 height 20
click at [30, 241] on div at bounding box center [30, 243] width 10 height 10
click at [31, 268] on div at bounding box center [30, 270] width 10 height 10
click at [30, 244] on div at bounding box center [30, 243] width 10 height 10
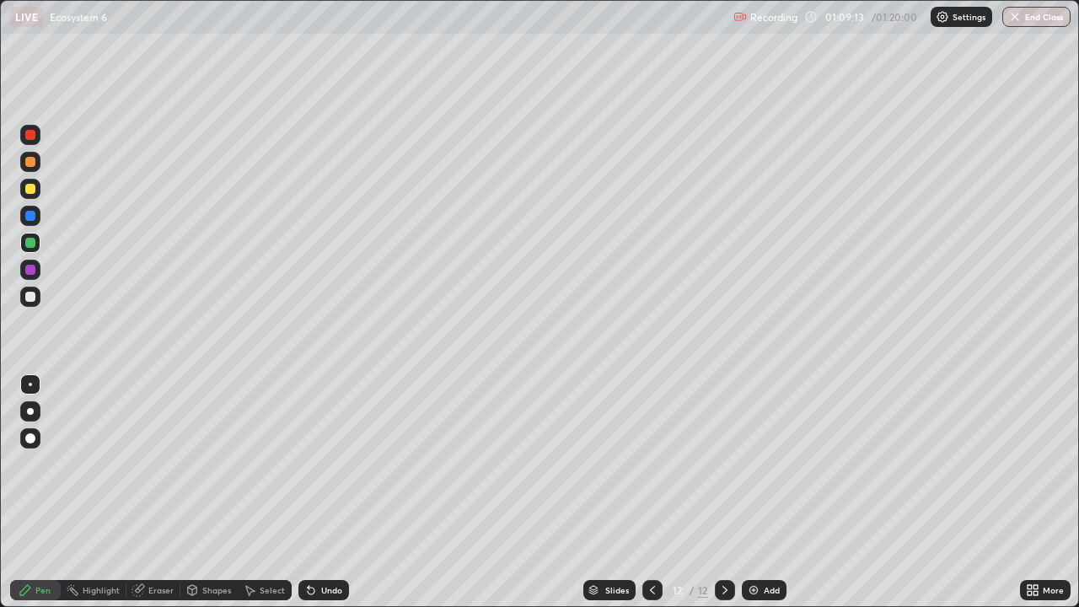
click at [30, 292] on div at bounding box center [30, 297] width 10 height 10
click at [32, 243] on div at bounding box center [30, 243] width 10 height 10
click at [763, 492] on div "Add" at bounding box center [764, 590] width 45 height 20
click at [36, 206] on div at bounding box center [30, 216] width 20 height 20
click at [39, 180] on div at bounding box center [30, 188] width 20 height 27
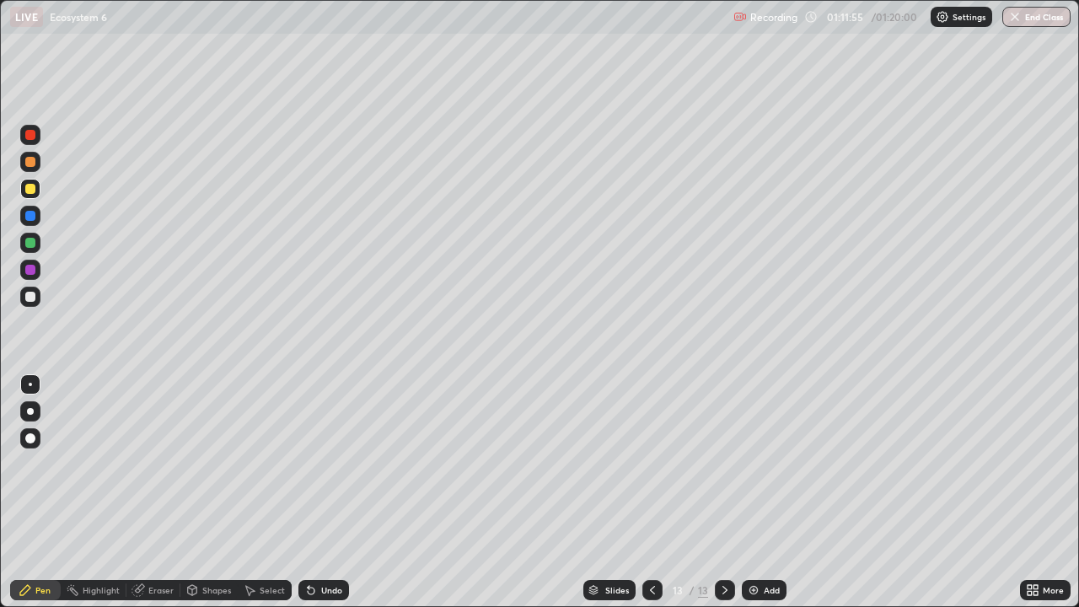
click at [36, 295] on div at bounding box center [30, 297] width 20 height 20
click at [25, 276] on div at bounding box center [30, 270] width 20 height 20
click at [317, 492] on div "Undo" at bounding box center [323, 590] width 51 height 20
click at [319, 492] on div "Undo" at bounding box center [323, 590] width 51 height 20
click at [31, 238] on div at bounding box center [30, 243] width 10 height 10
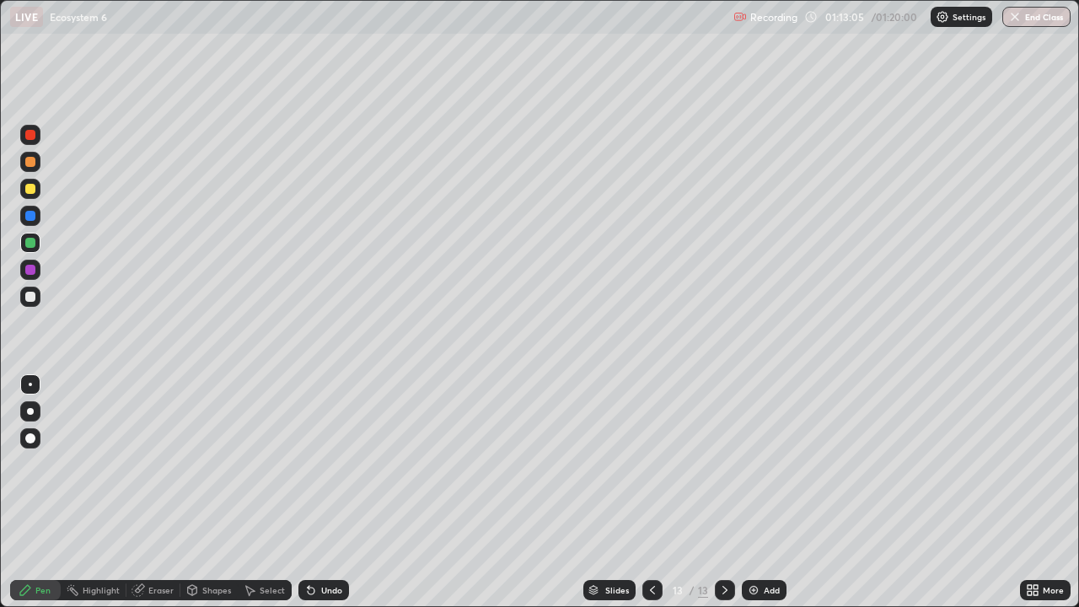
click at [24, 187] on div at bounding box center [30, 189] width 20 height 20
click at [324, 492] on div "Undo" at bounding box center [323, 590] width 51 height 20
click at [322, 492] on div "Undo" at bounding box center [323, 590] width 51 height 20
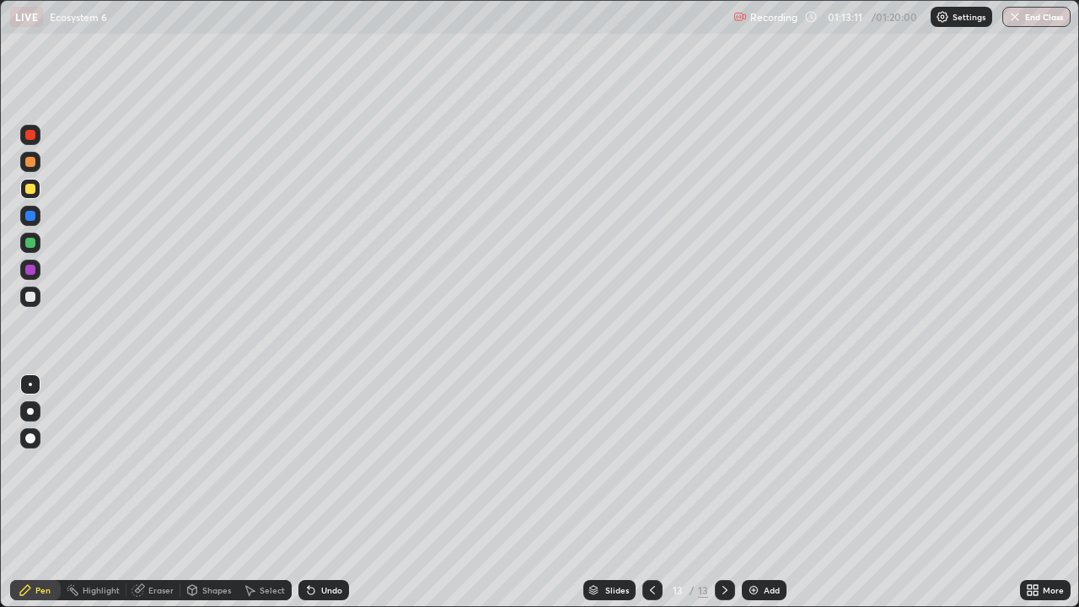
click at [322, 492] on div "Undo" at bounding box center [323, 590] width 51 height 20
click at [319, 492] on div "Undo" at bounding box center [323, 590] width 51 height 20
click at [317, 492] on div "Undo" at bounding box center [323, 590] width 51 height 20
click at [31, 243] on div at bounding box center [30, 243] width 10 height 10
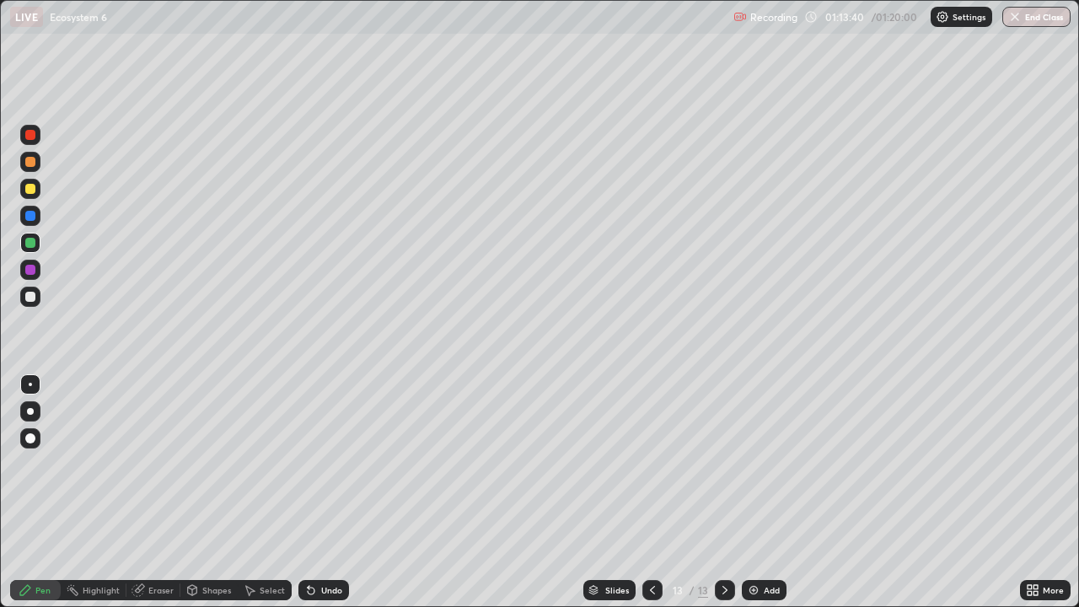
click at [29, 265] on div at bounding box center [30, 270] width 10 height 10
click at [28, 245] on div at bounding box center [30, 243] width 10 height 10
click at [314, 492] on div "Undo" at bounding box center [323, 590] width 51 height 20
click at [321, 492] on div "Undo" at bounding box center [331, 590] width 21 height 8
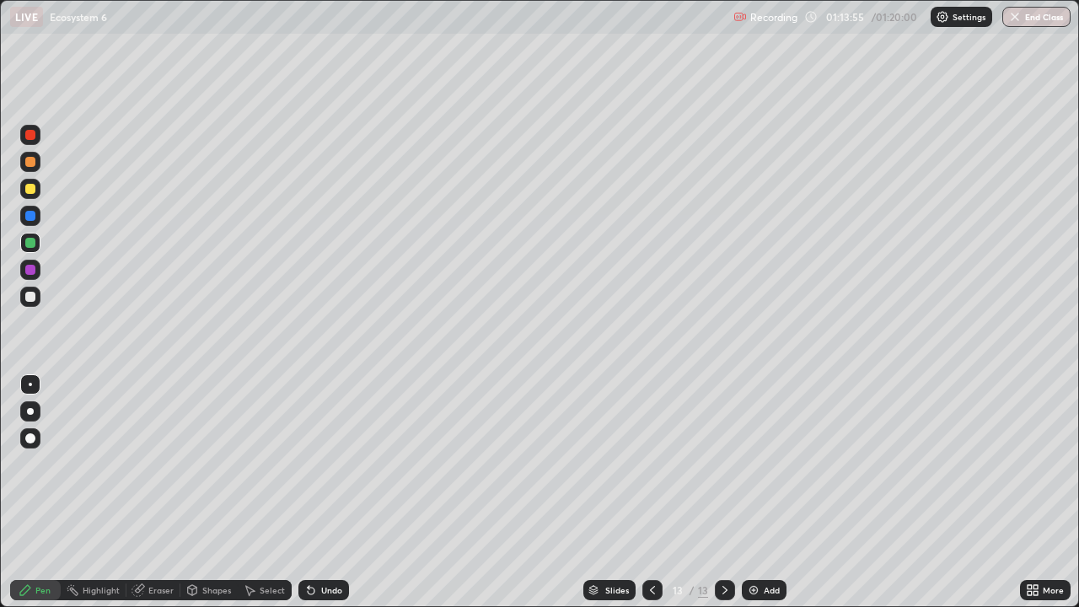
click at [321, 492] on div "Undo" at bounding box center [323, 590] width 51 height 20
click at [319, 492] on div "Undo" at bounding box center [323, 590] width 51 height 20
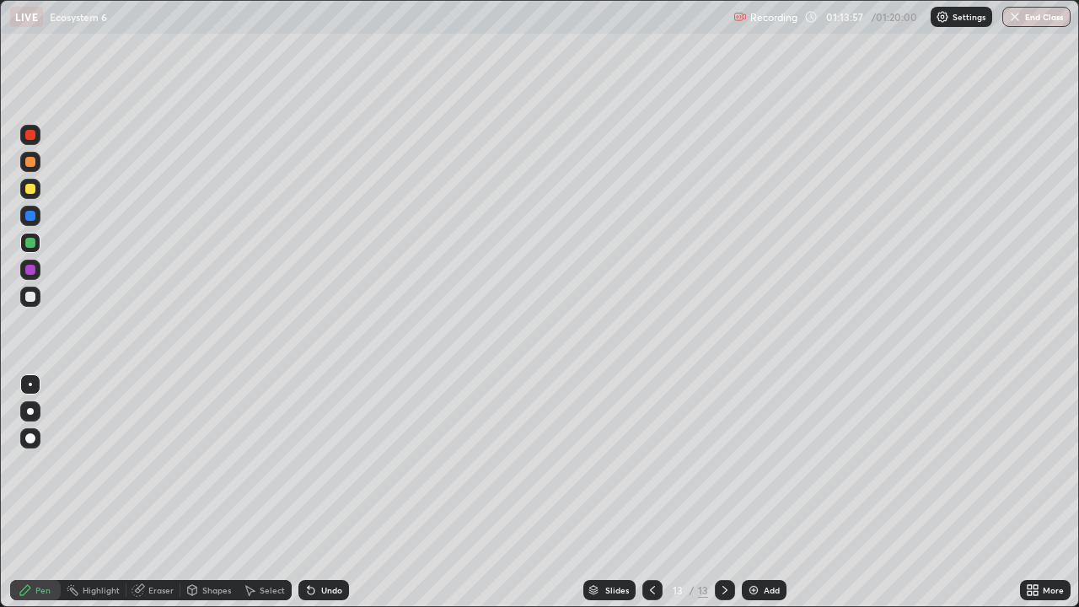
click at [33, 267] on div at bounding box center [30, 270] width 10 height 10
click at [312, 492] on icon at bounding box center [310, 589] width 13 height 13
click at [317, 492] on div "Undo" at bounding box center [323, 590] width 51 height 20
click at [321, 492] on div "Undo" at bounding box center [331, 590] width 21 height 8
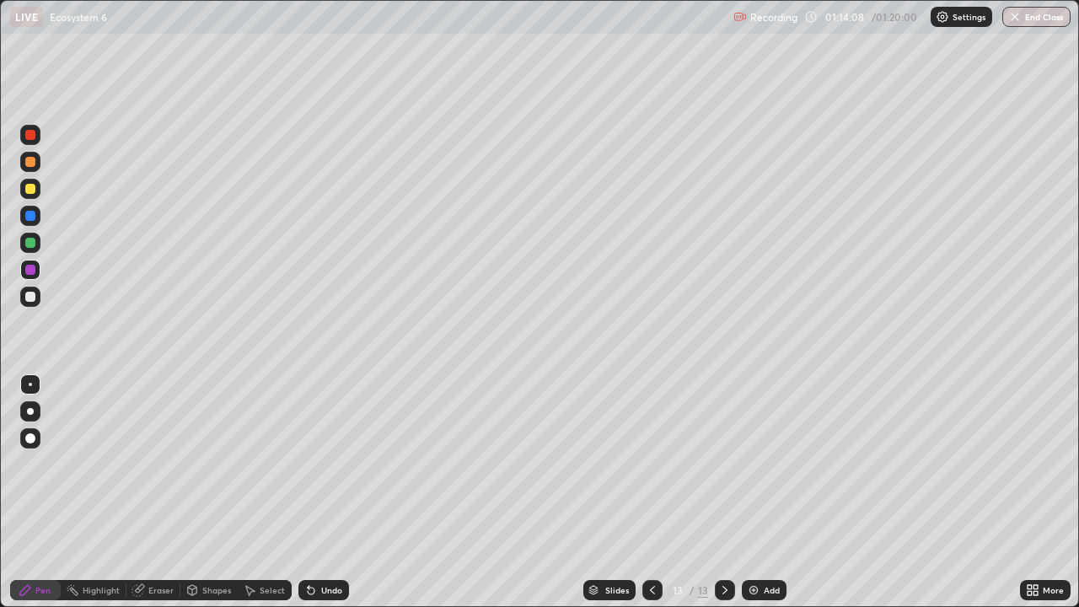
click at [321, 492] on div "Undo" at bounding box center [331, 590] width 21 height 8
click at [1026, 22] on button "End Class" at bounding box center [1037, 17] width 67 height 20
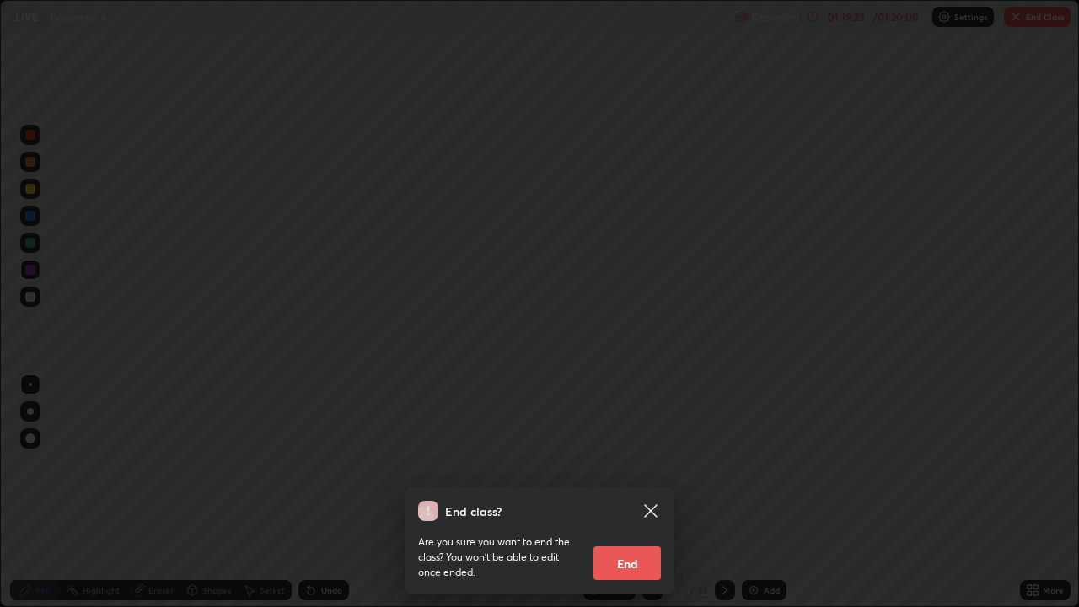
click at [643, 492] on button "End" at bounding box center [626, 563] width 67 height 34
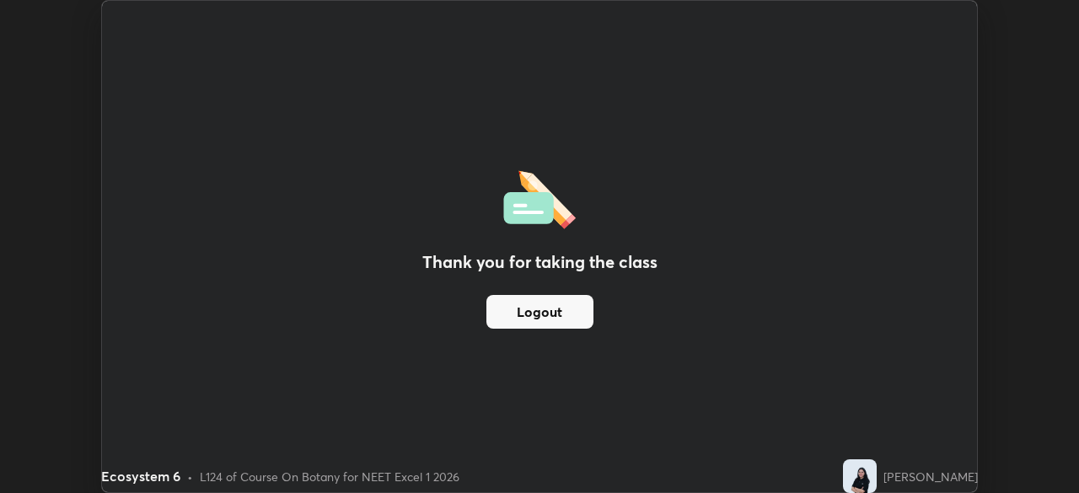
scroll to position [83786, 83200]
